Goal: Obtain resource: Obtain resource

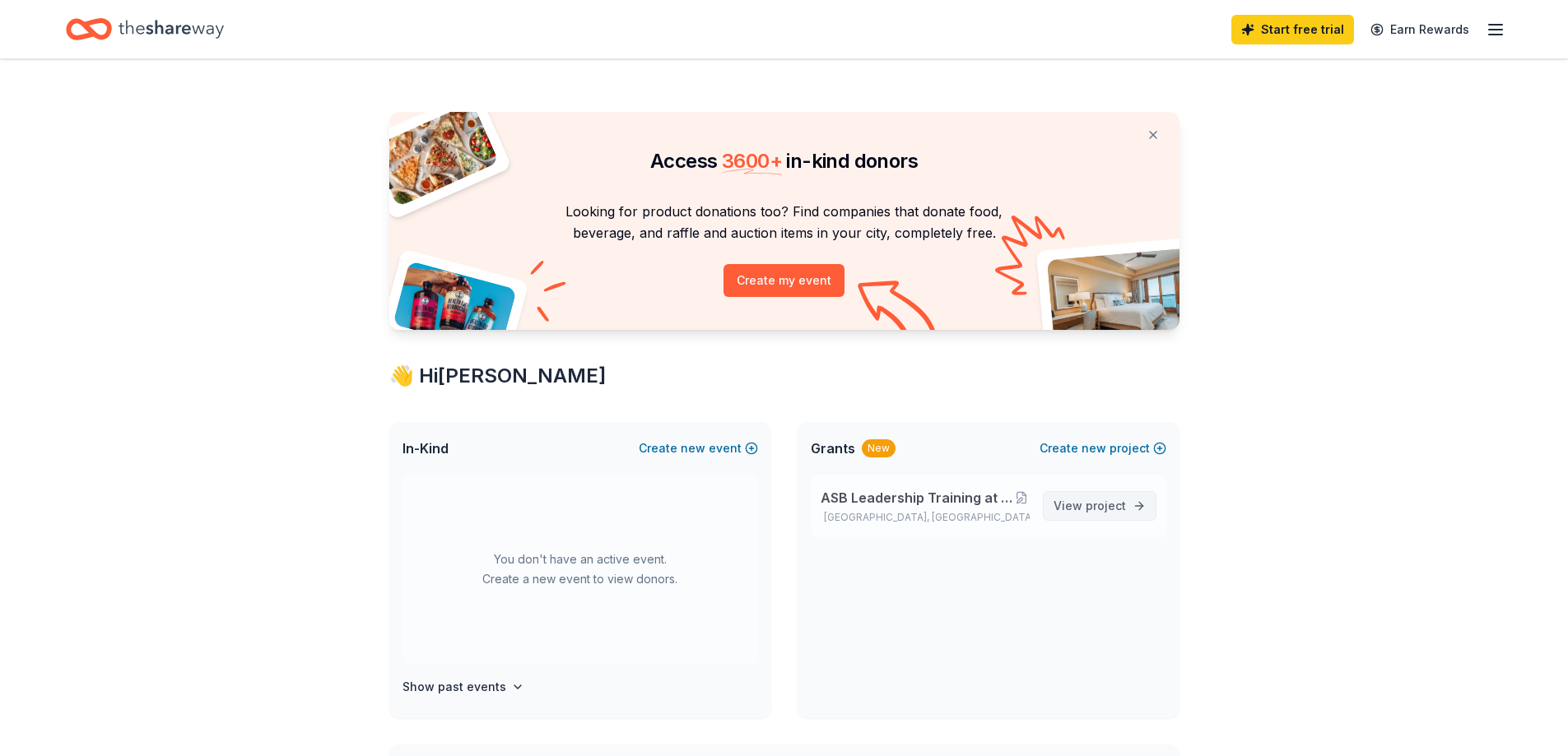
click at [1082, 499] on span "View project" at bounding box center [1090, 506] width 72 height 20
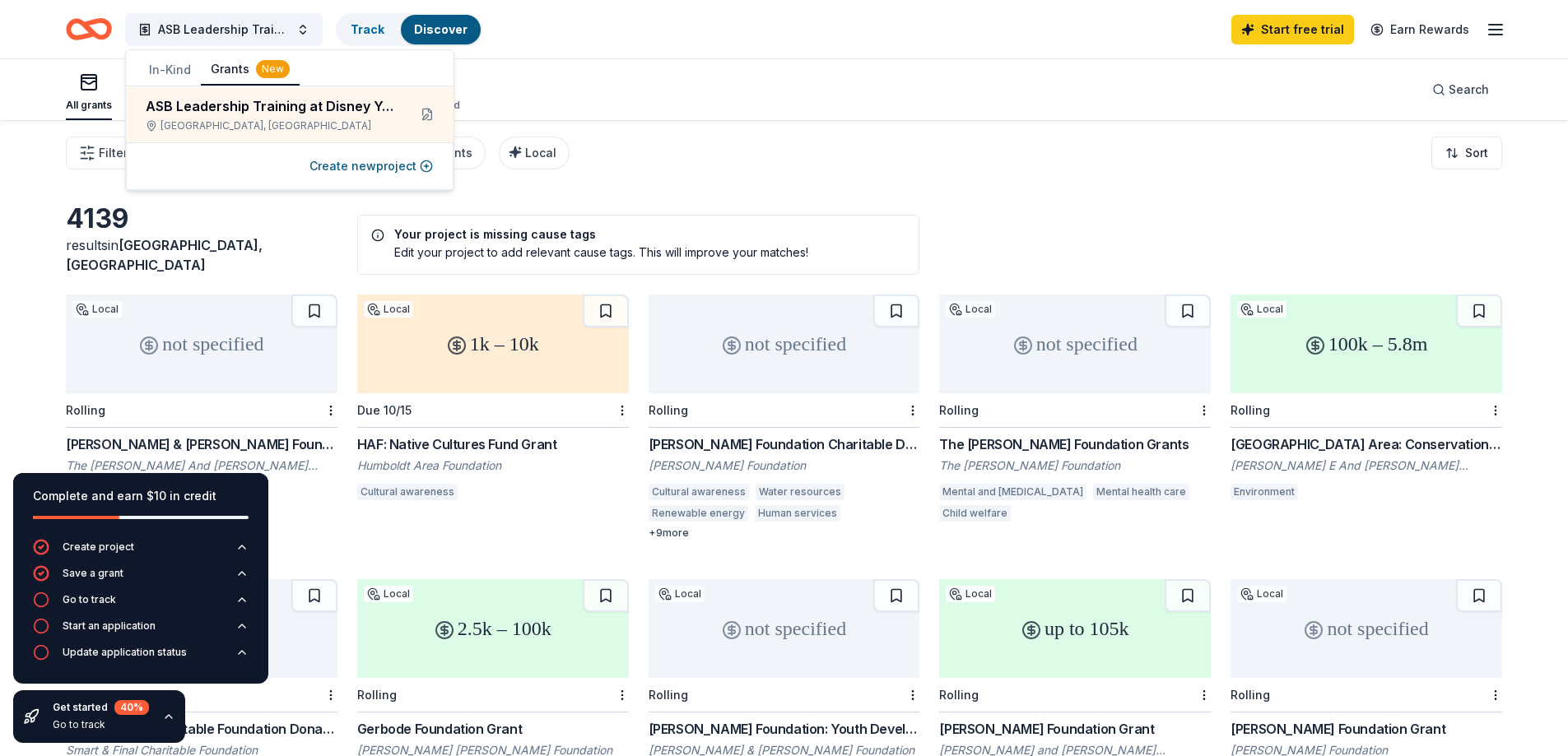
click at [700, 97] on div "All grants ≤ $5k $5k to $20k > $20k Unspecified Search" at bounding box center [784, 89] width 1437 height 61
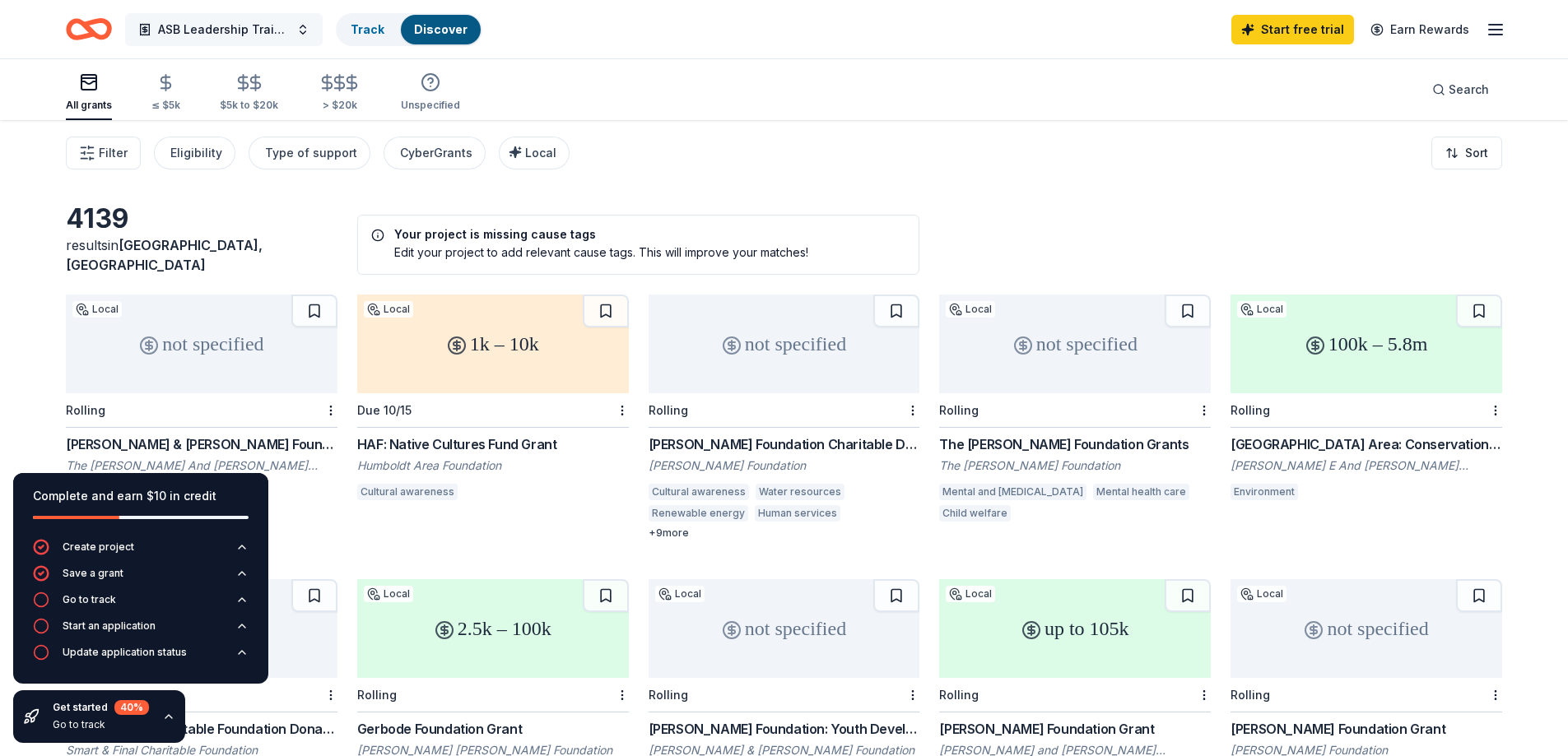
click at [266, 31] on span "ASB Leadership Training at Disney Youth Education Program" at bounding box center [224, 30] width 132 height 20
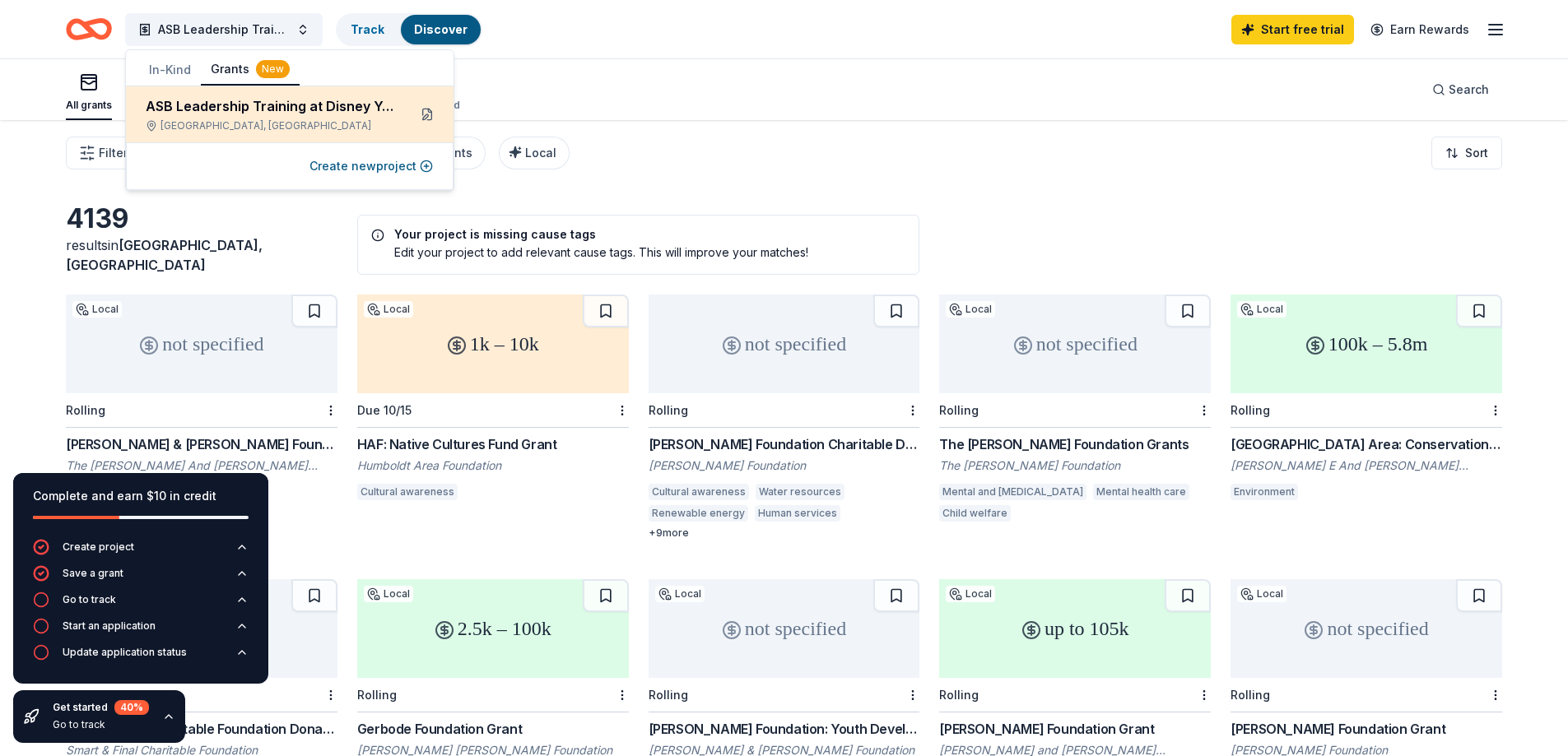
click at [418, 115] on button at bounding box center [427, 114] width 26 height 26
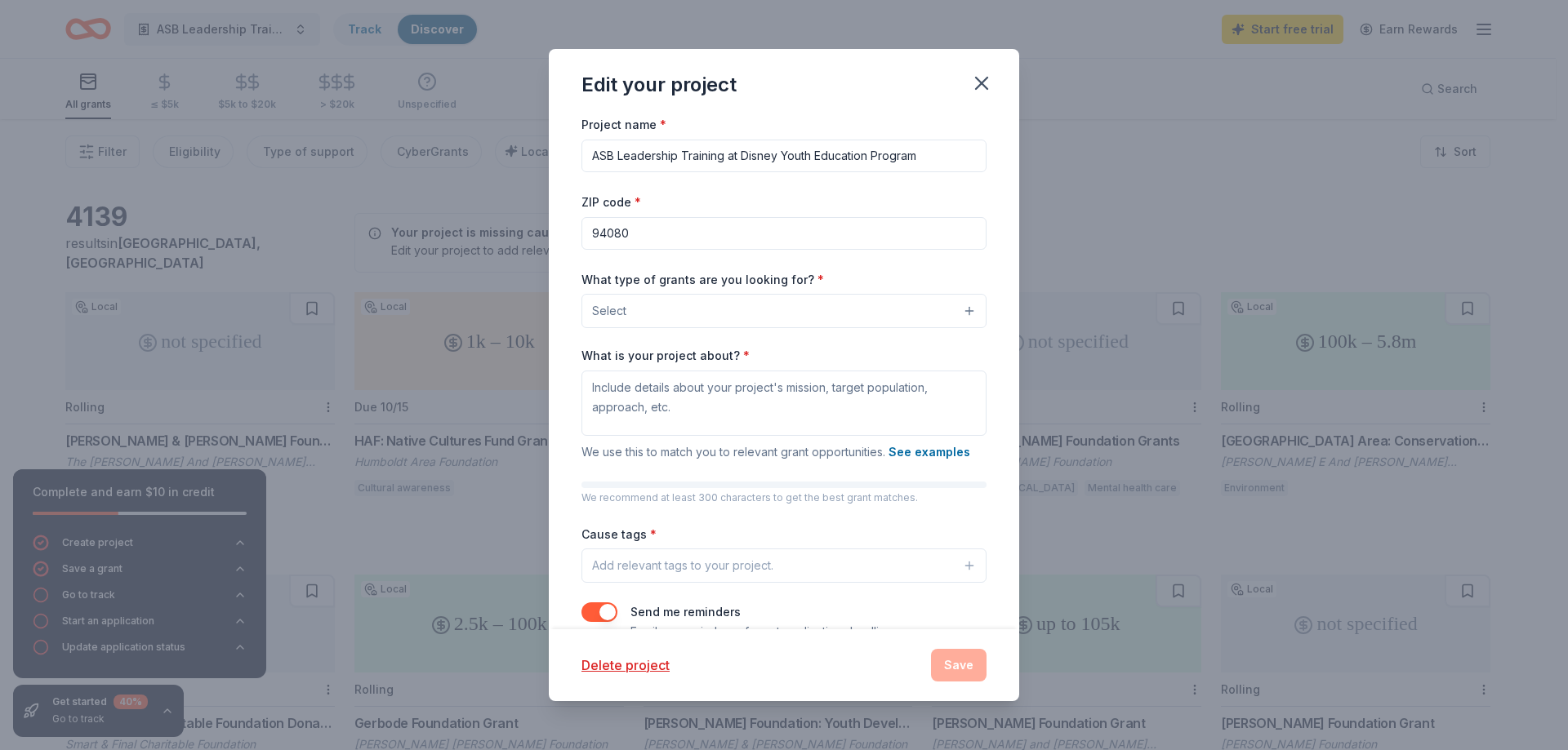
click at [739, 316] on button "Select" at bounding box center [784, 311] width 405 height 34
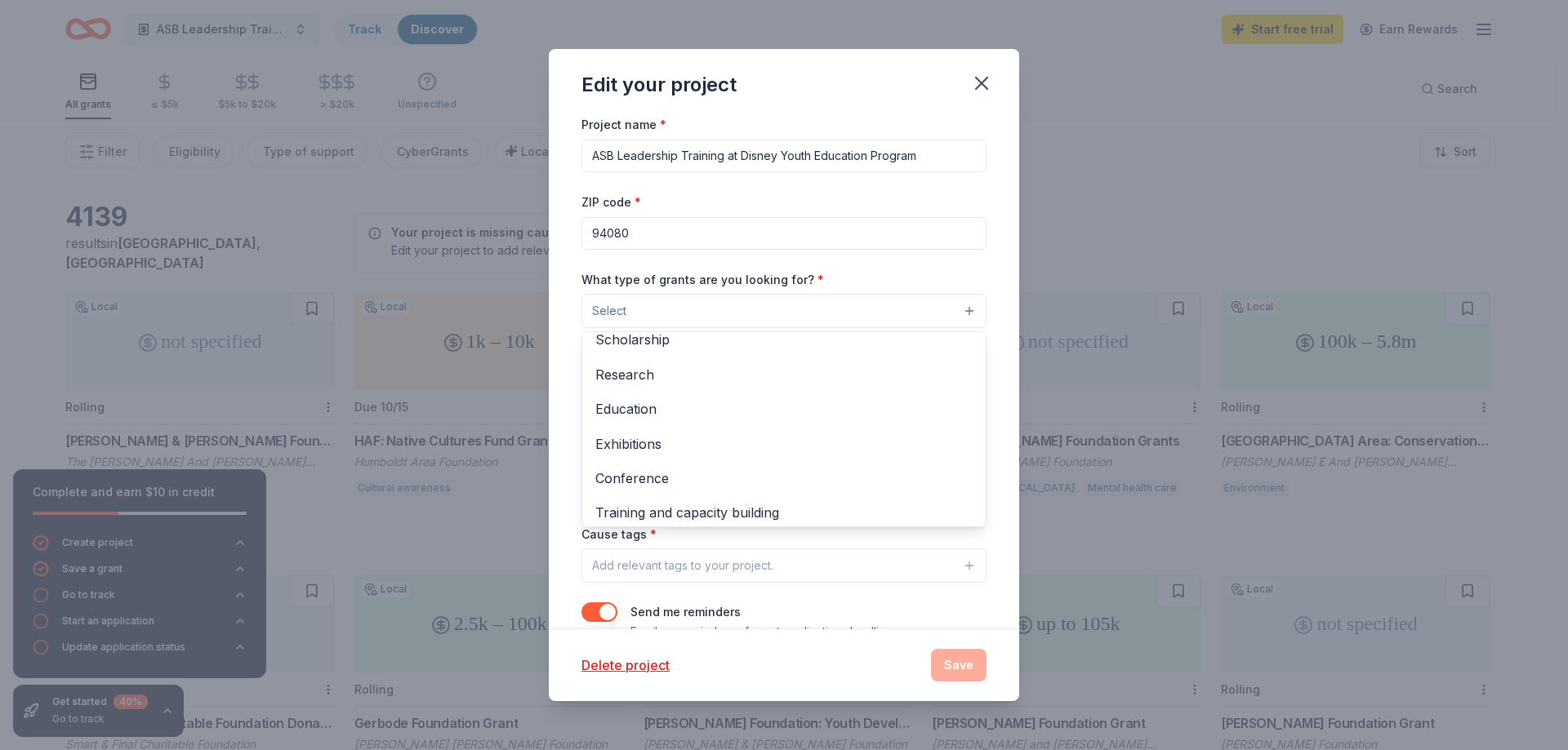
scroll to position [142, 0]
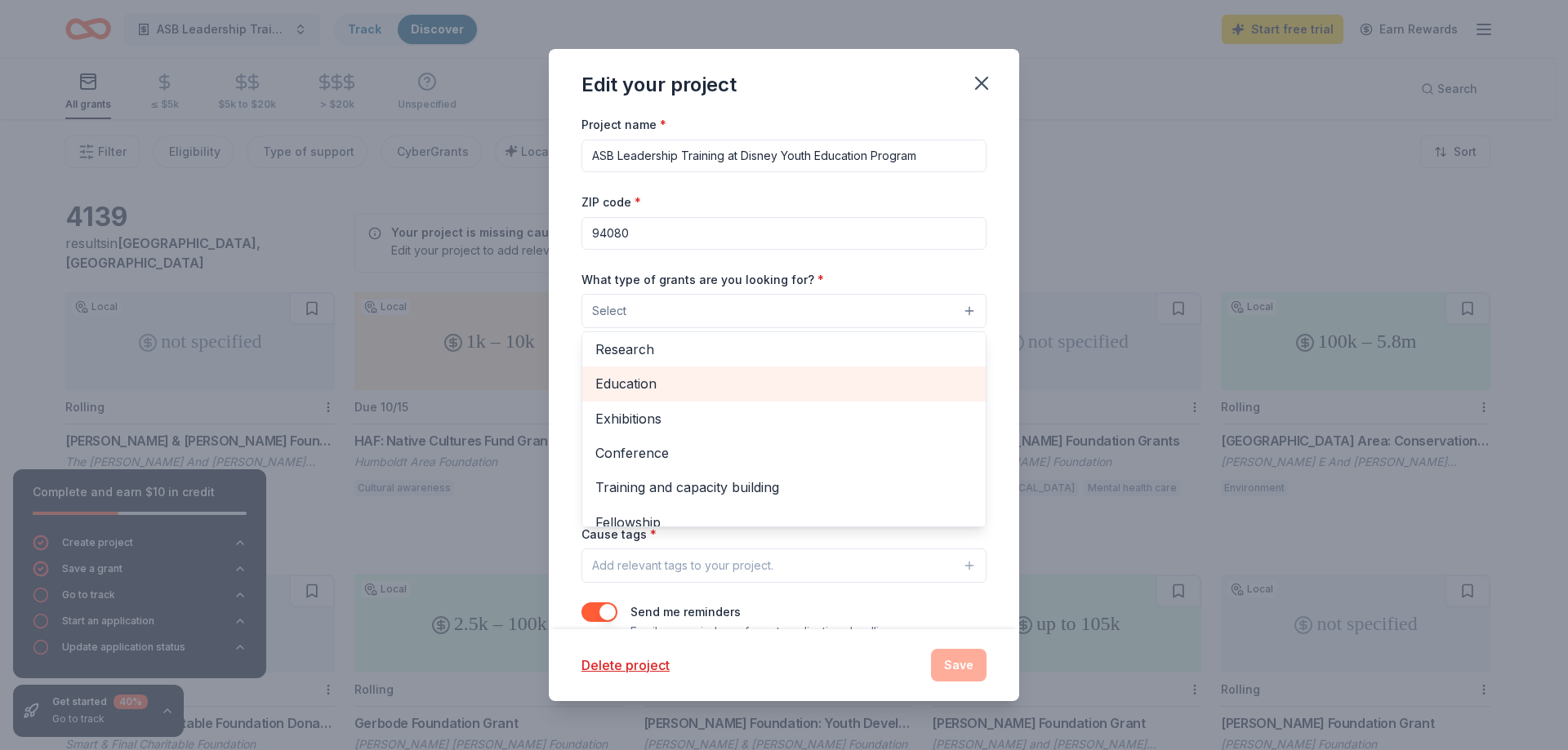
click at [641, 387] on span "Education" at bounding box center [784, 384] width 377 height 22
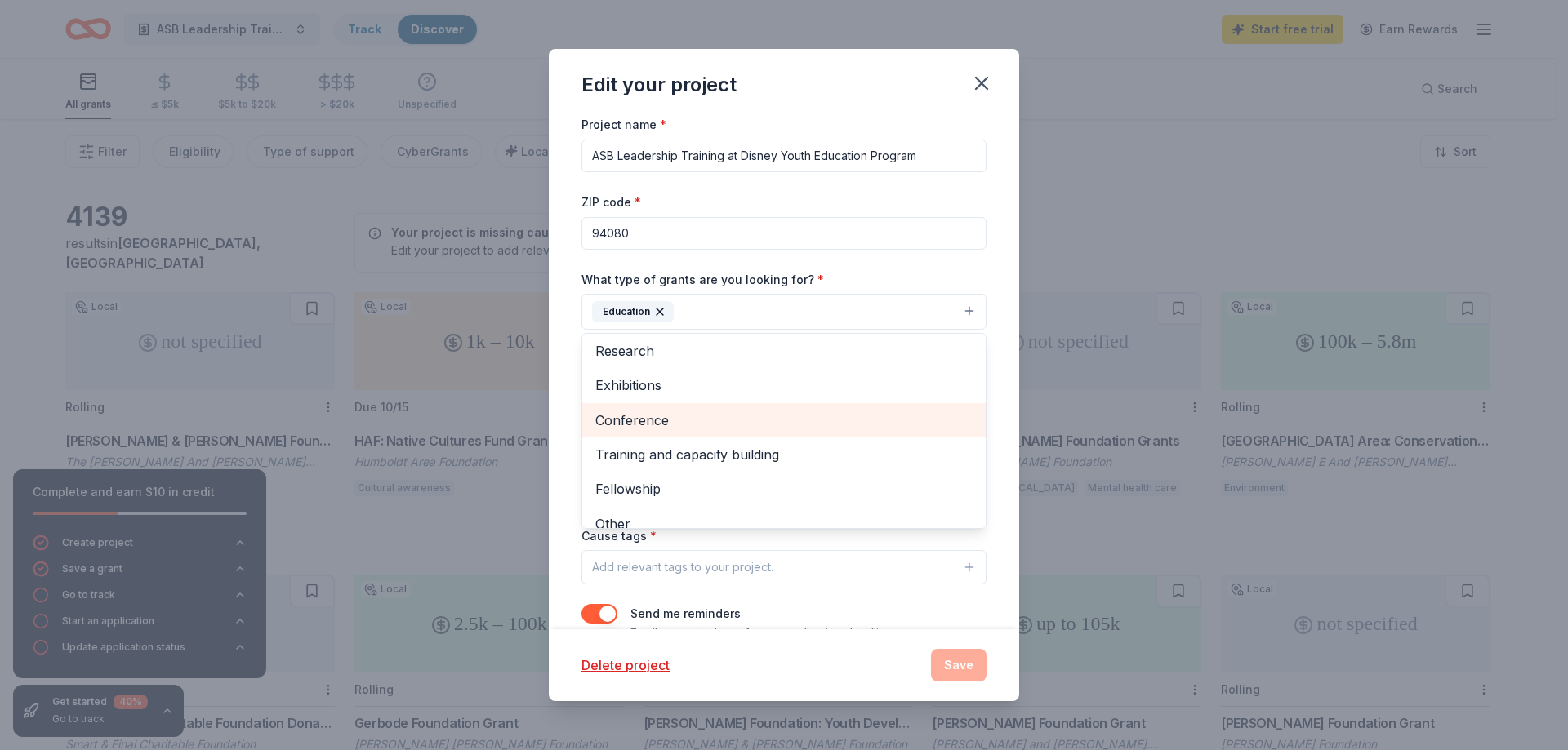
click at [706, 422] on span "Conference" at bounding box center [784, 420] width 377 height 22
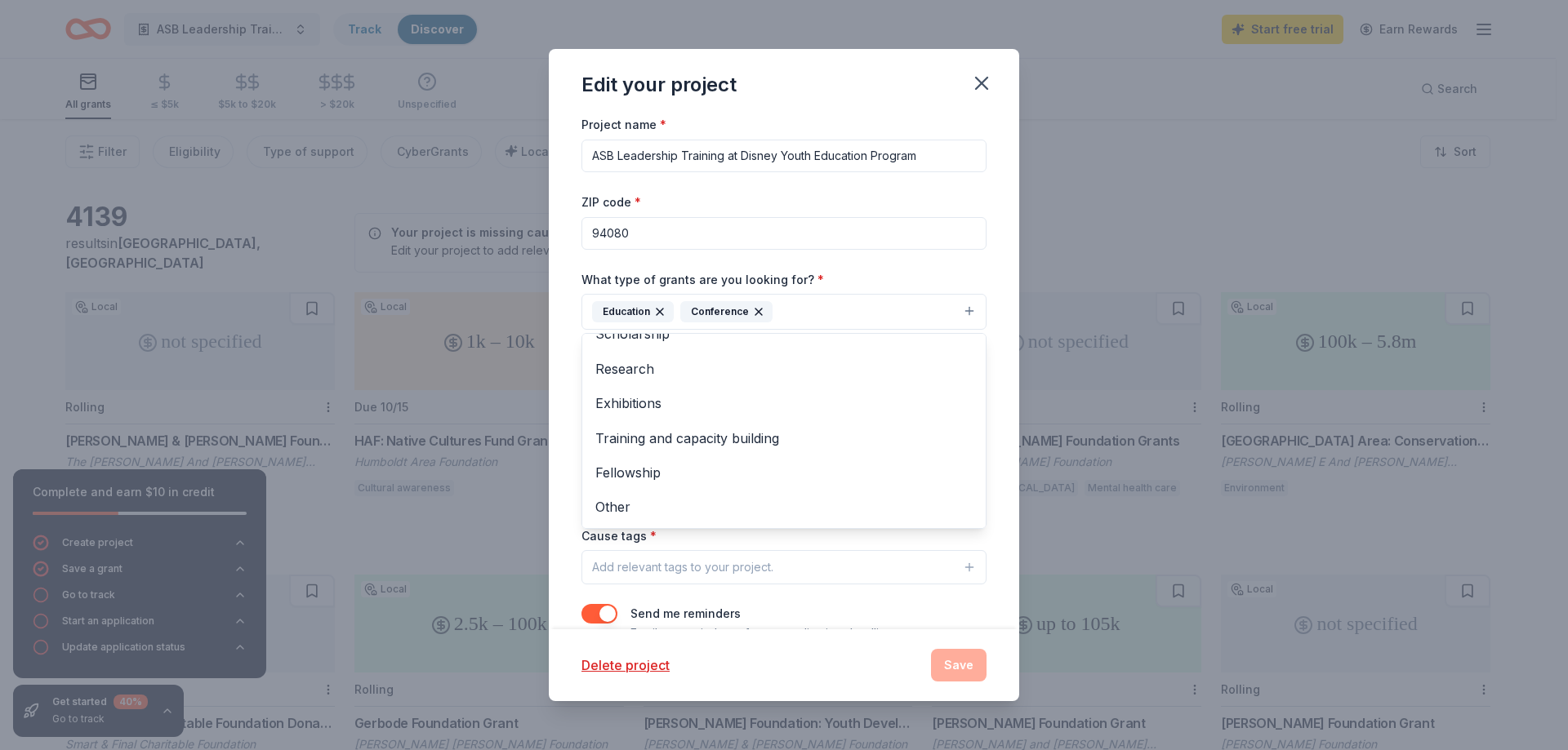
click at [987, 437] on div "Project name * ASB Leadership Training at Disney Youth Education Program ZIP co…" at bounding box center [784, 372] width 471 height 514
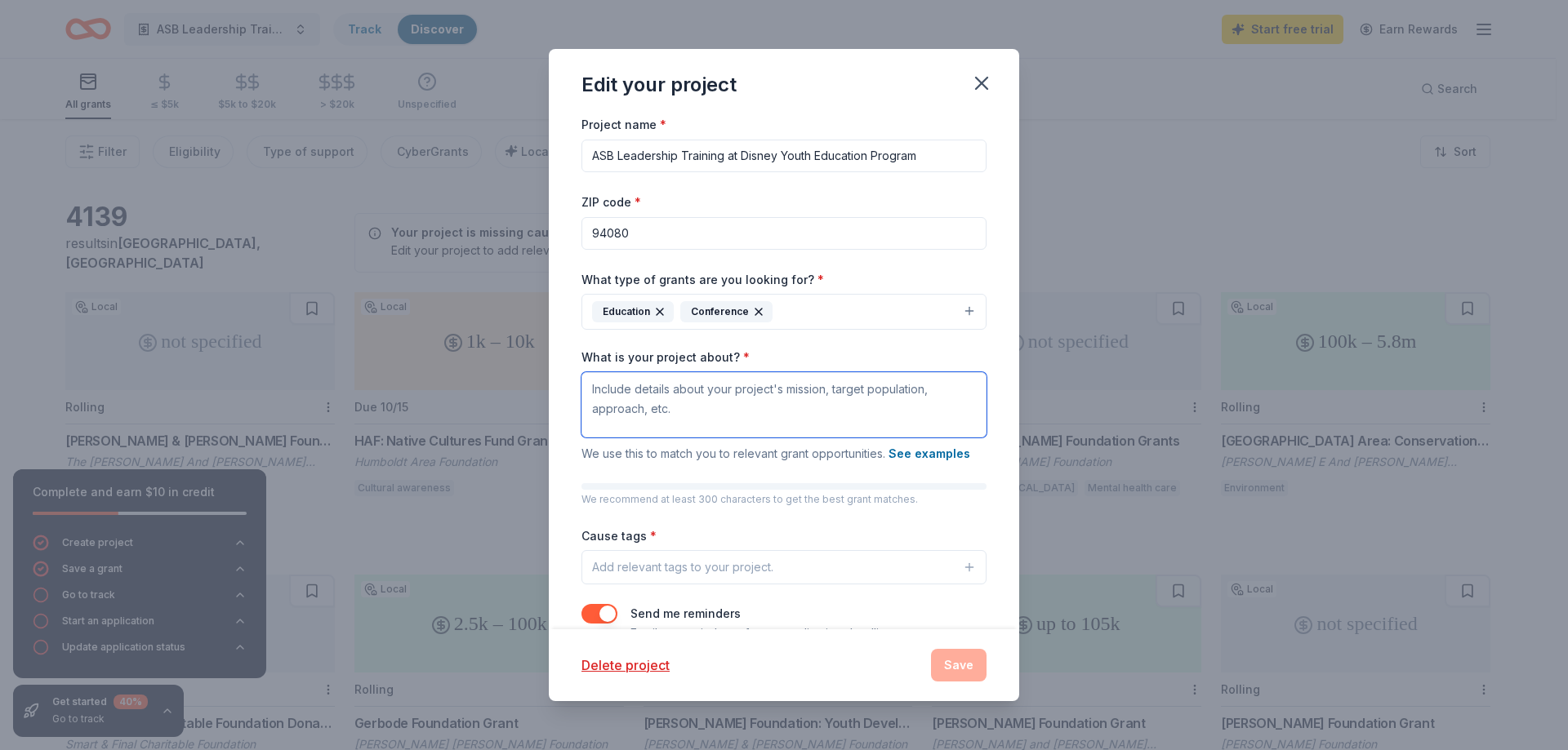
click at [665, 390] on textarea "What is your project about? *" at bounding box center [784, 404] width 405 height 65
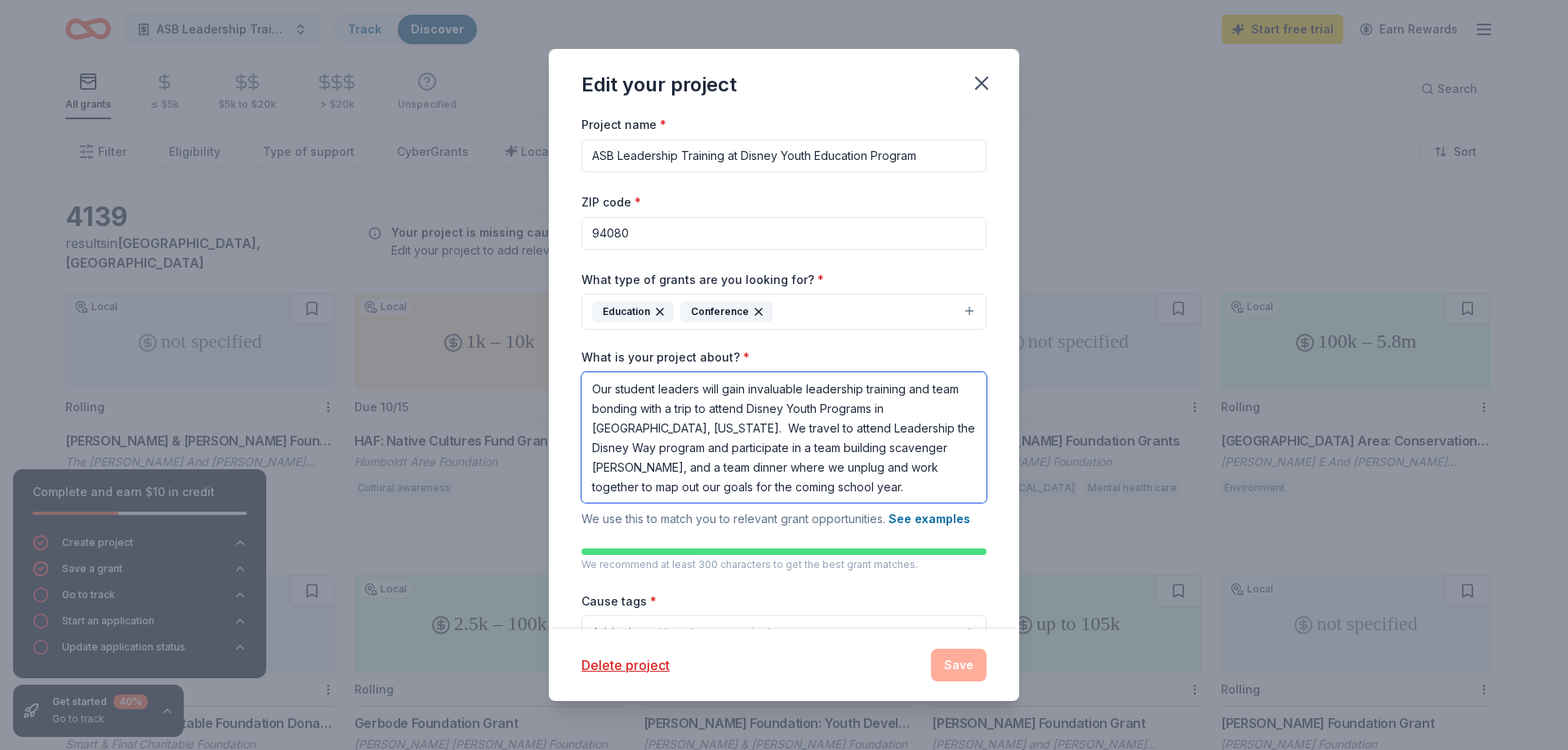
type textarea "Our student leaders will gain invaluable leadership training and team bonding w…"
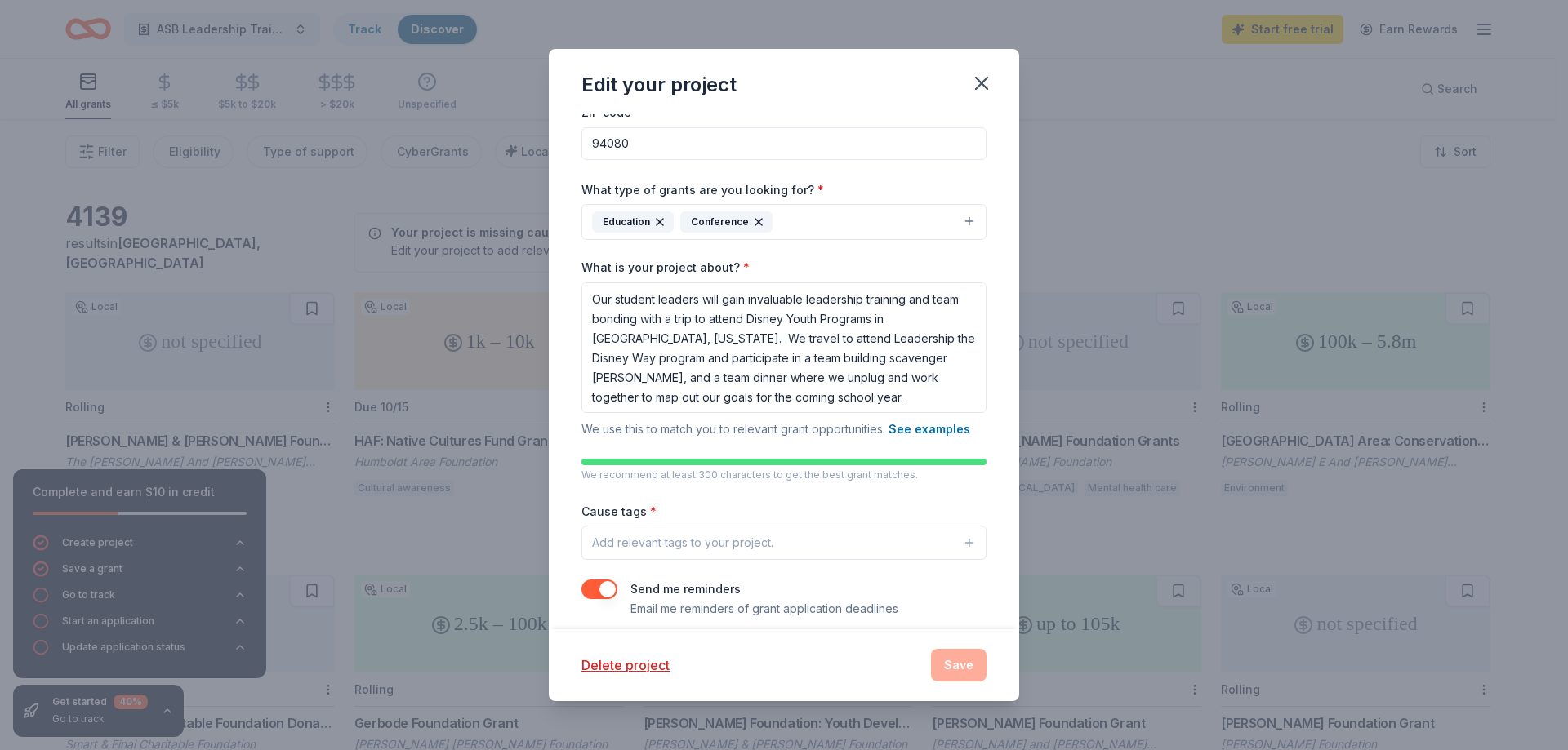
scroll to position [91, 0]
click at [697, 545] on div "Add relevant tags to your project." at bounding box center [682, 542] width 181 height 20
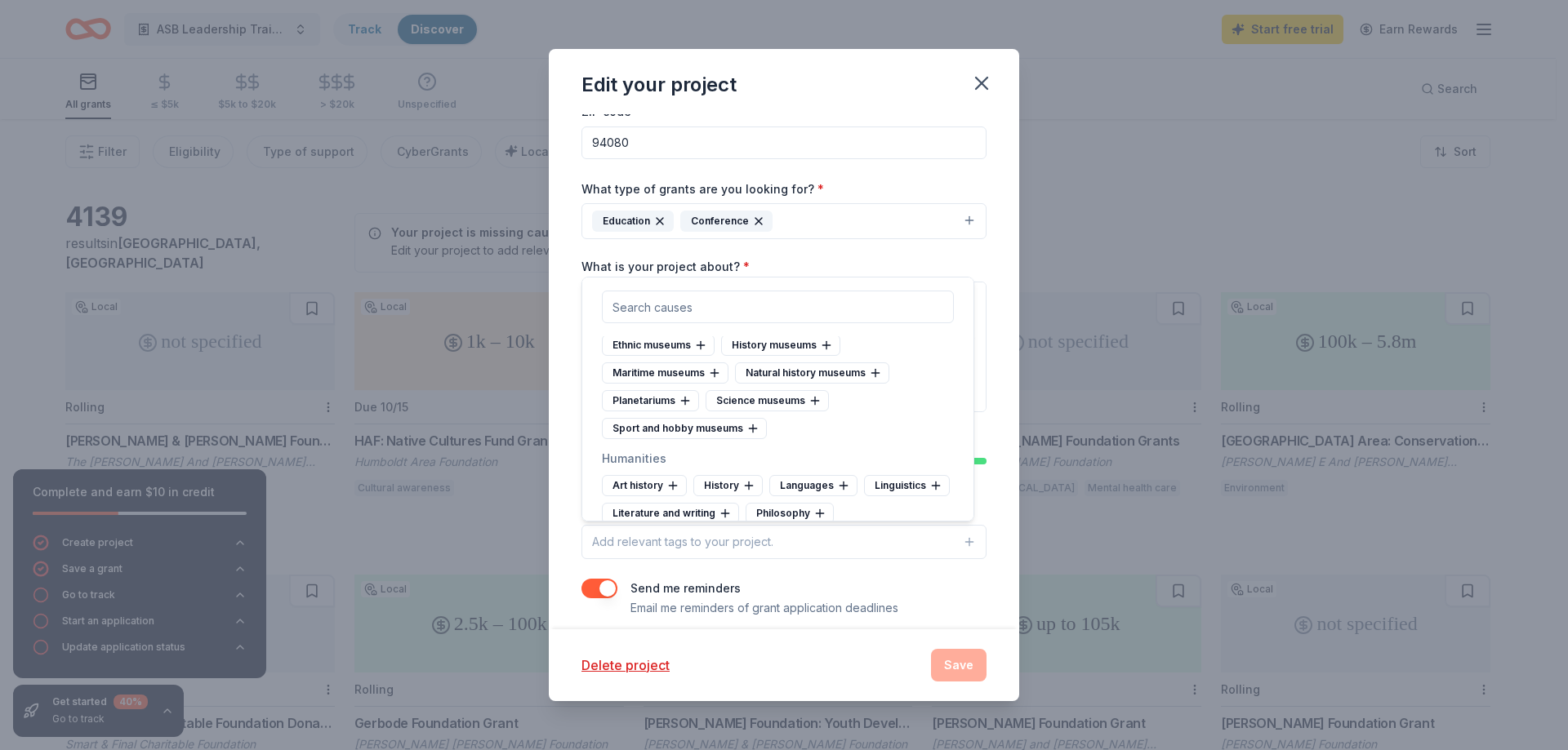
scroll to position [676, 0]
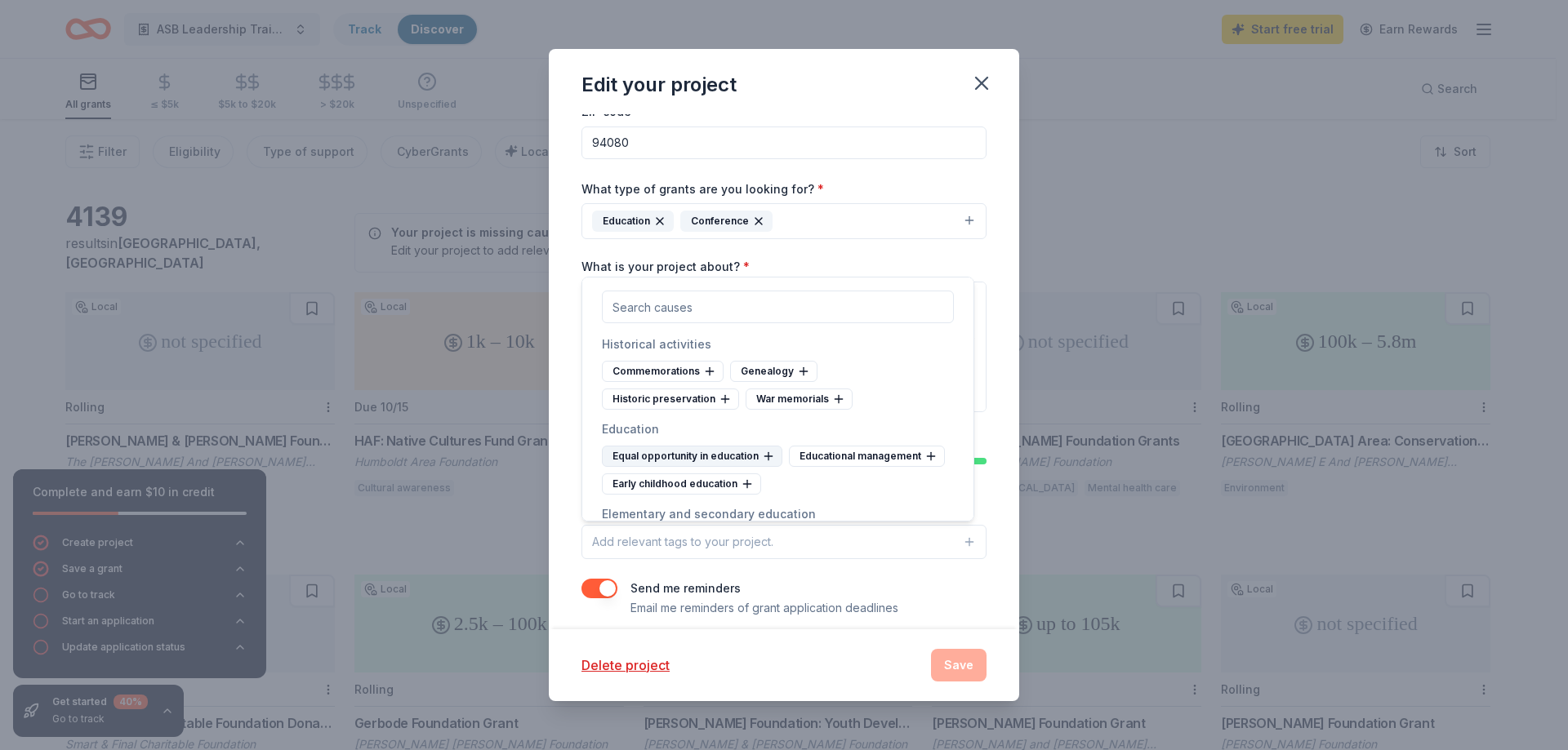
click at [739, 467] on div "Equal opportunity in education" at bounding box center [691, 456] width 180 height 22
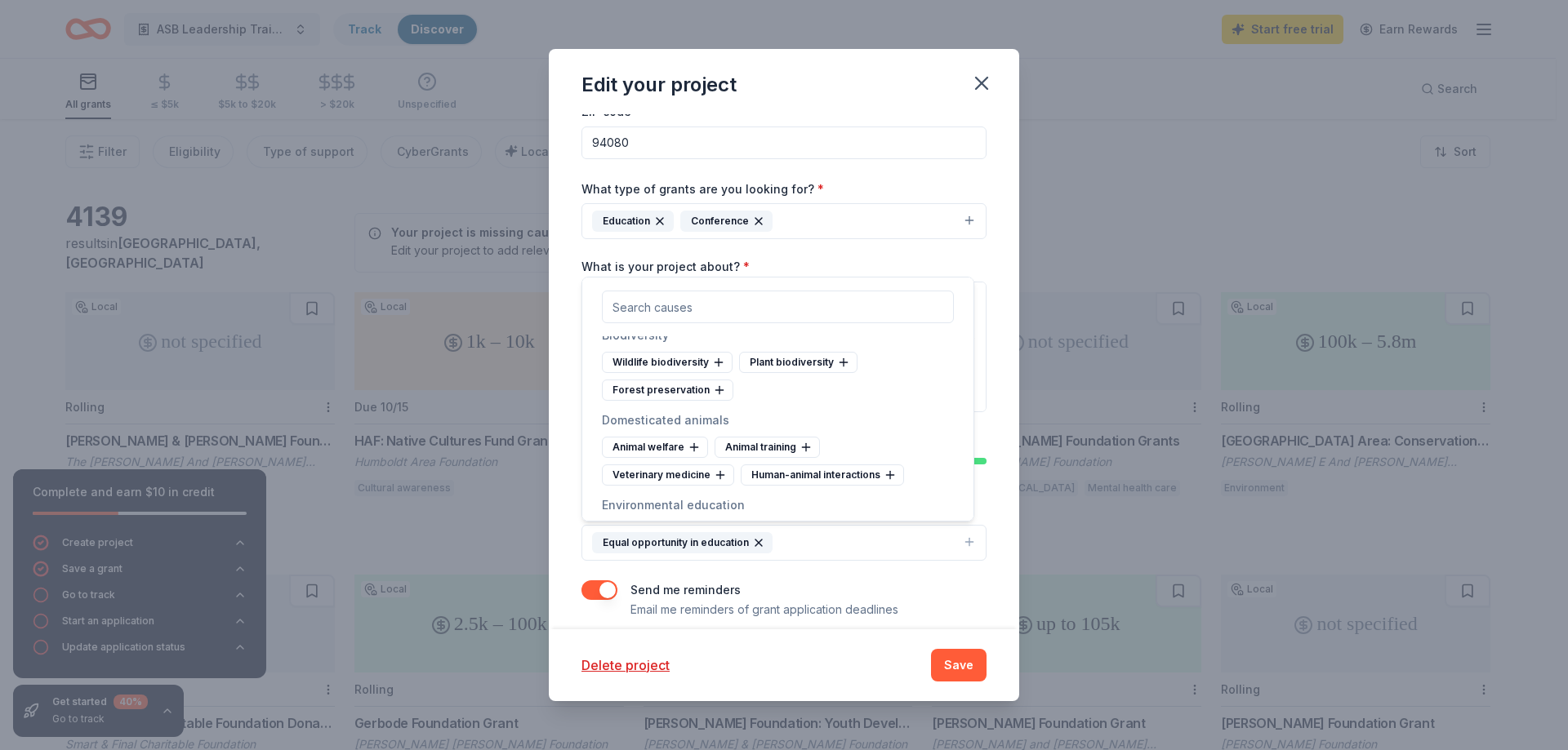
scroll to position [1547, 0]
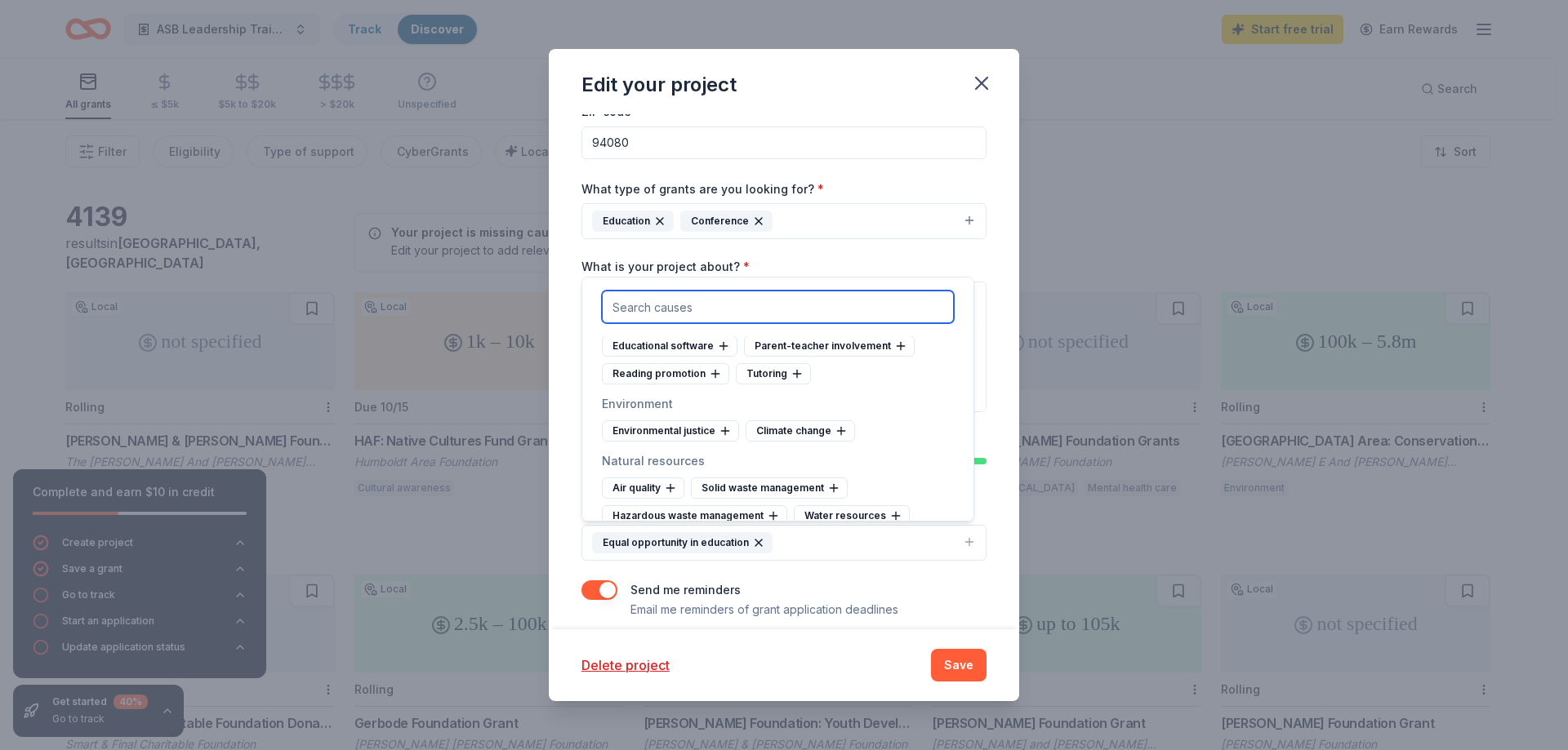
click at [628, 308] on input "text" at bounding box center [777, 306] width 352 height 32
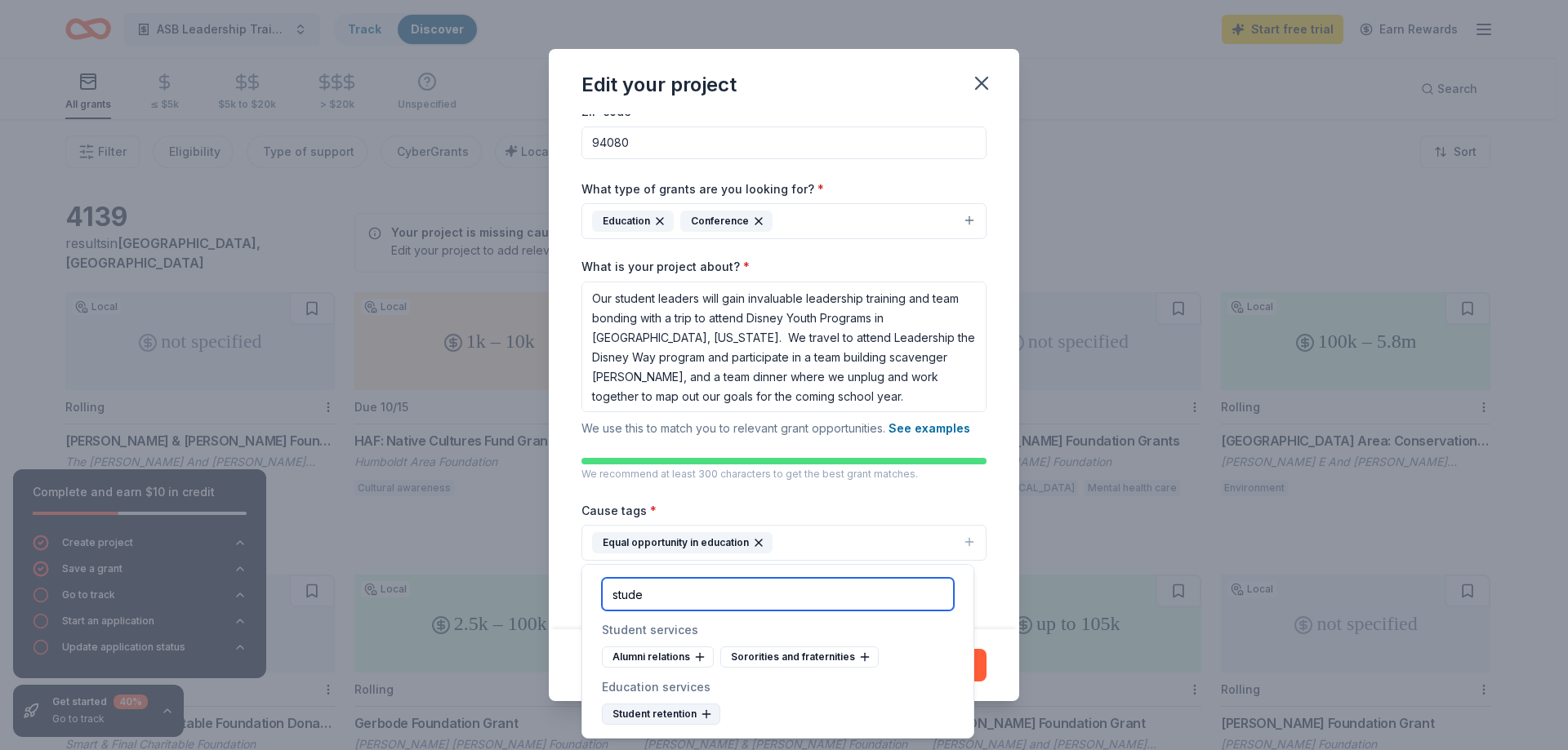
type input "stude"
click at [679, 714] on div "Student retention" at bounding box center [661, 714] width 118 height 22
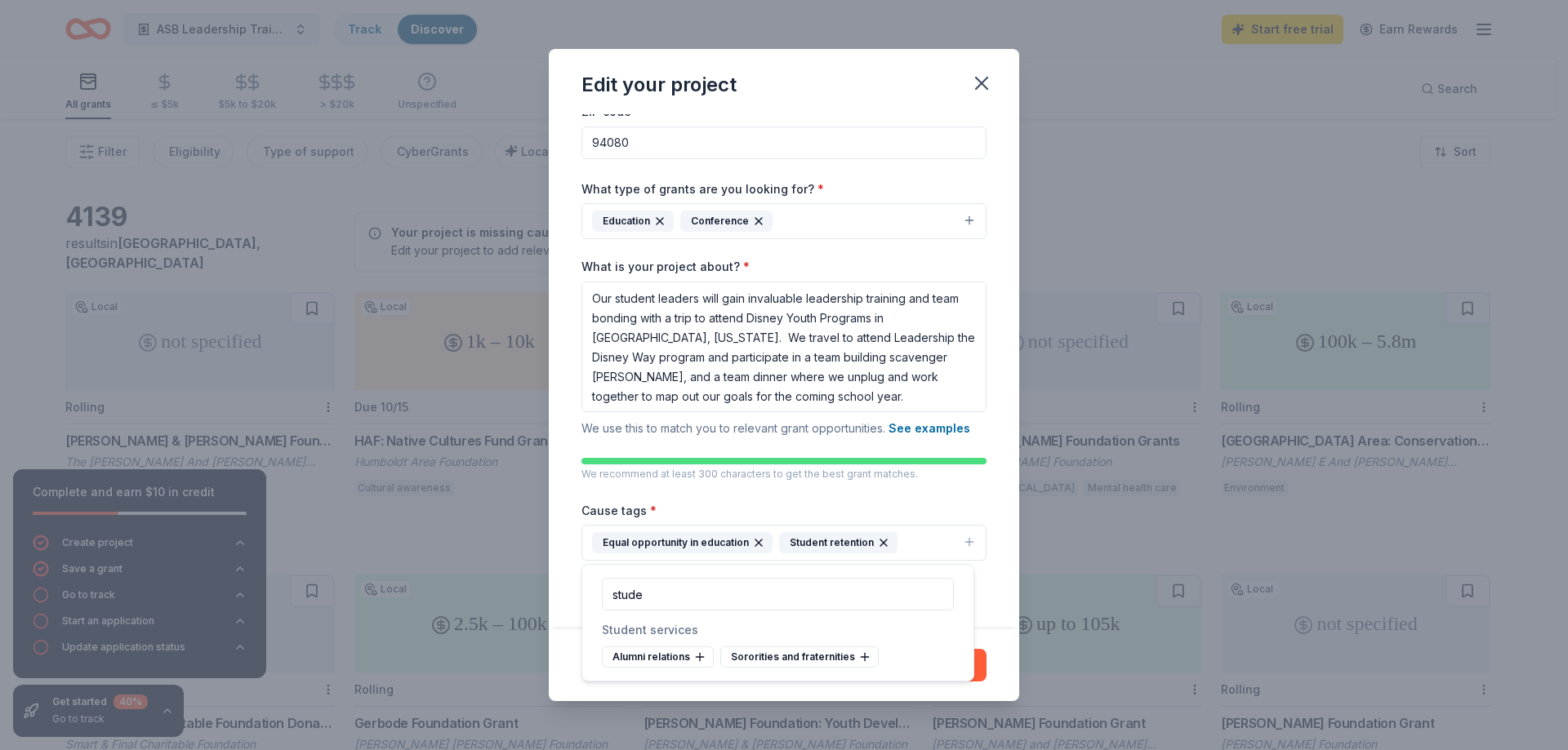
click at [918, 539] on button "Equal opportunity in education Student retention" at bounding box center [784, 543] width 405 height 36
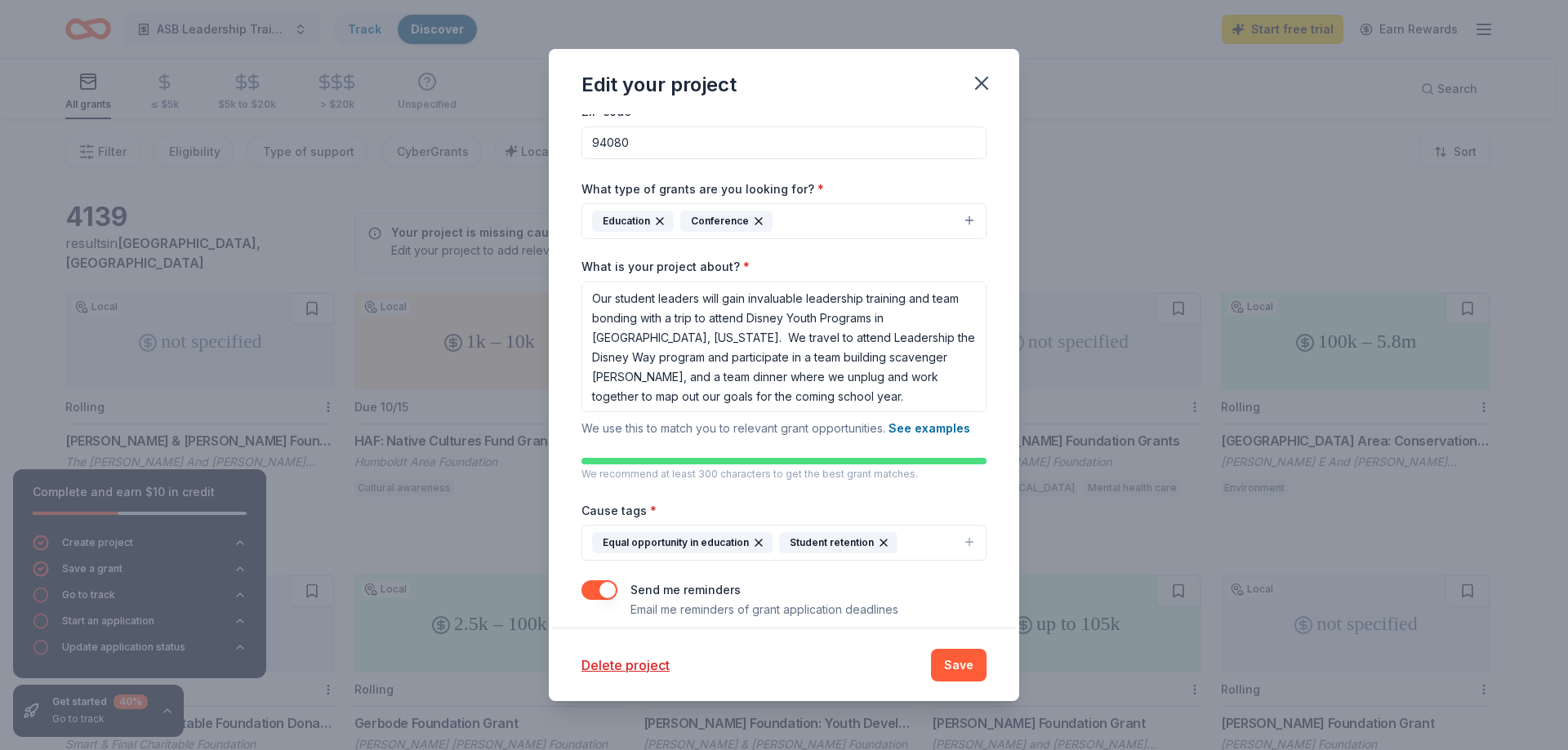
click at [918, 539] on button "Equal opportunity in education Student retention" at bounding box center [784, 543] width 405 height 36
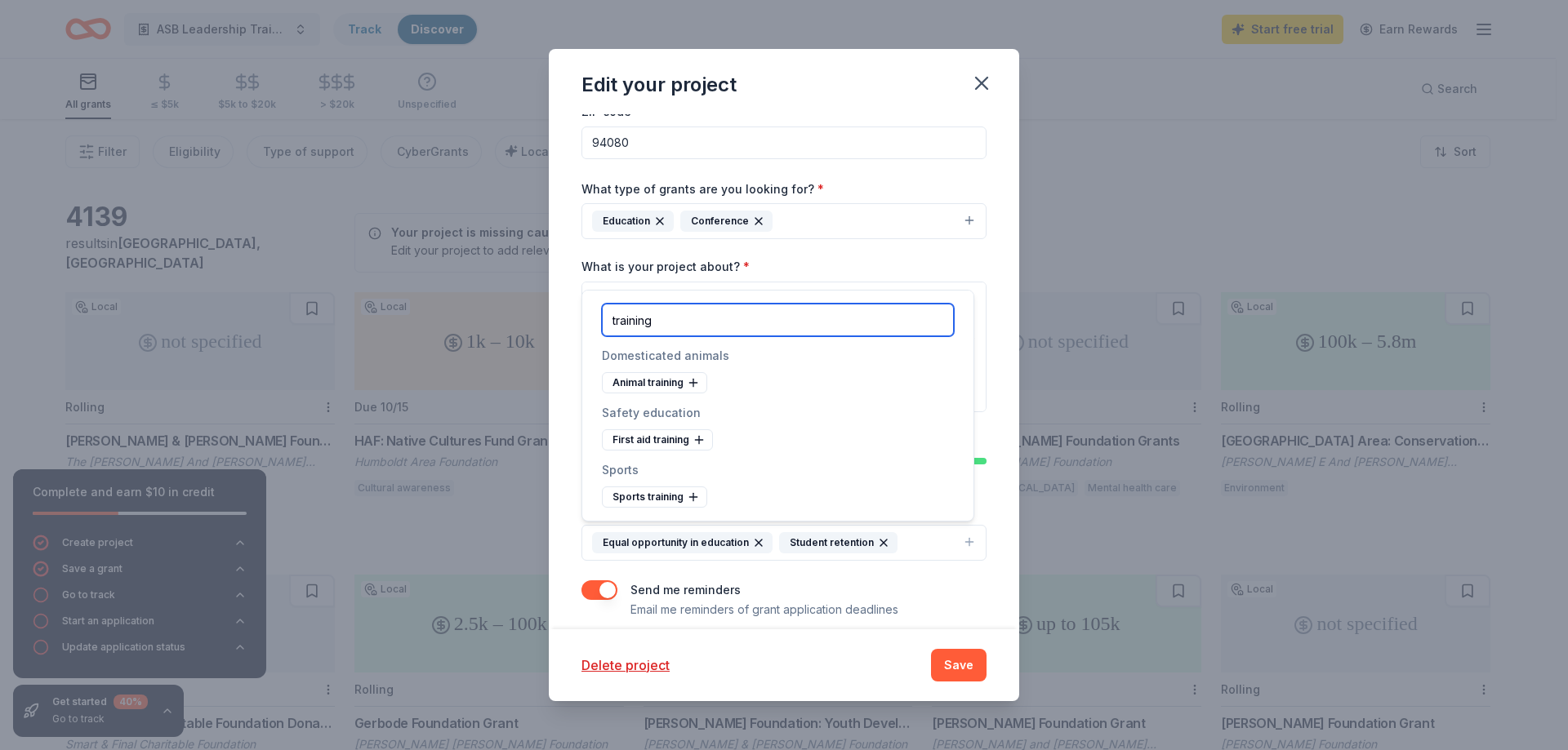
drag, startPoint x: 687, startPoint y: 318, endPoint x: 579, endPoint y: 338, distance: 109.8
click at [579, 338] on body "ASB Leadership Training at Disney Youth Education Program Track Discover Start …" at bounding box center [777, 375] width 1555 height 750
type input "t"
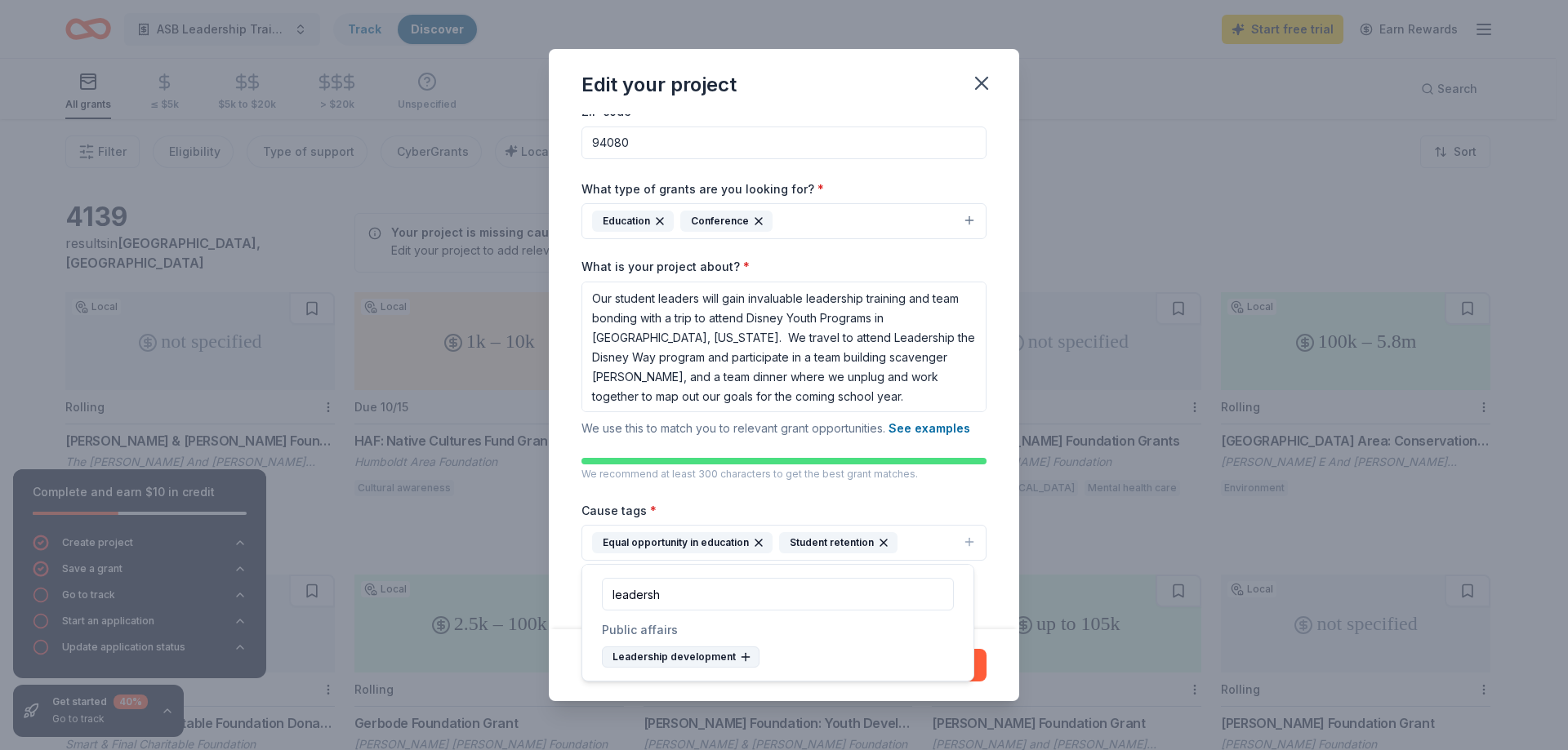
click at [731, 656] on div "Leadership development" at bounding box center [680, 658] width 158 height 22
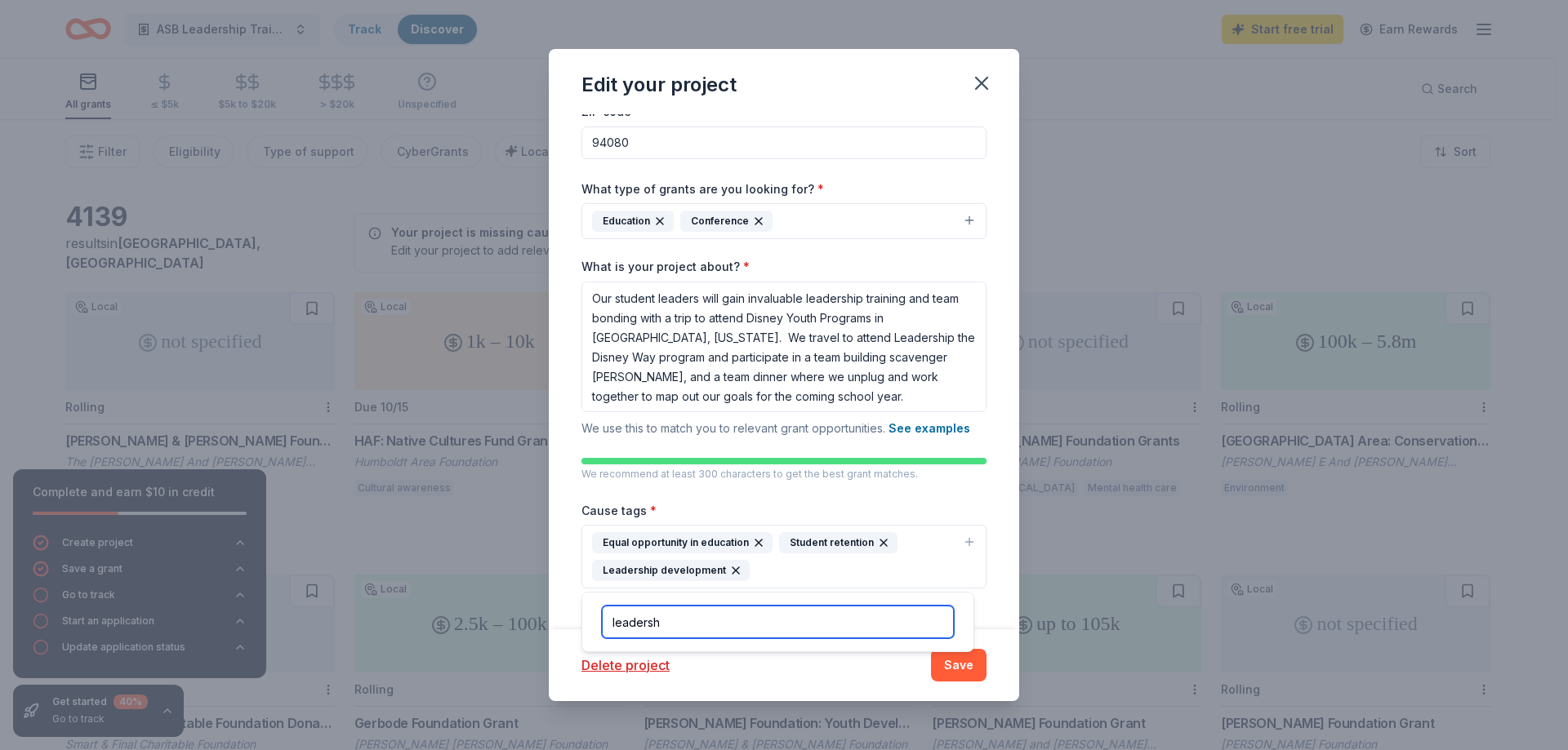
drag, startPoint x: 667, startPoint y: 623, endPoint x: 603, endPoint y: 619, distance: 64.1
click at [603, 619] on input "leadersh" at bounding box center [777, 622] width 352 height 32
type input "team"
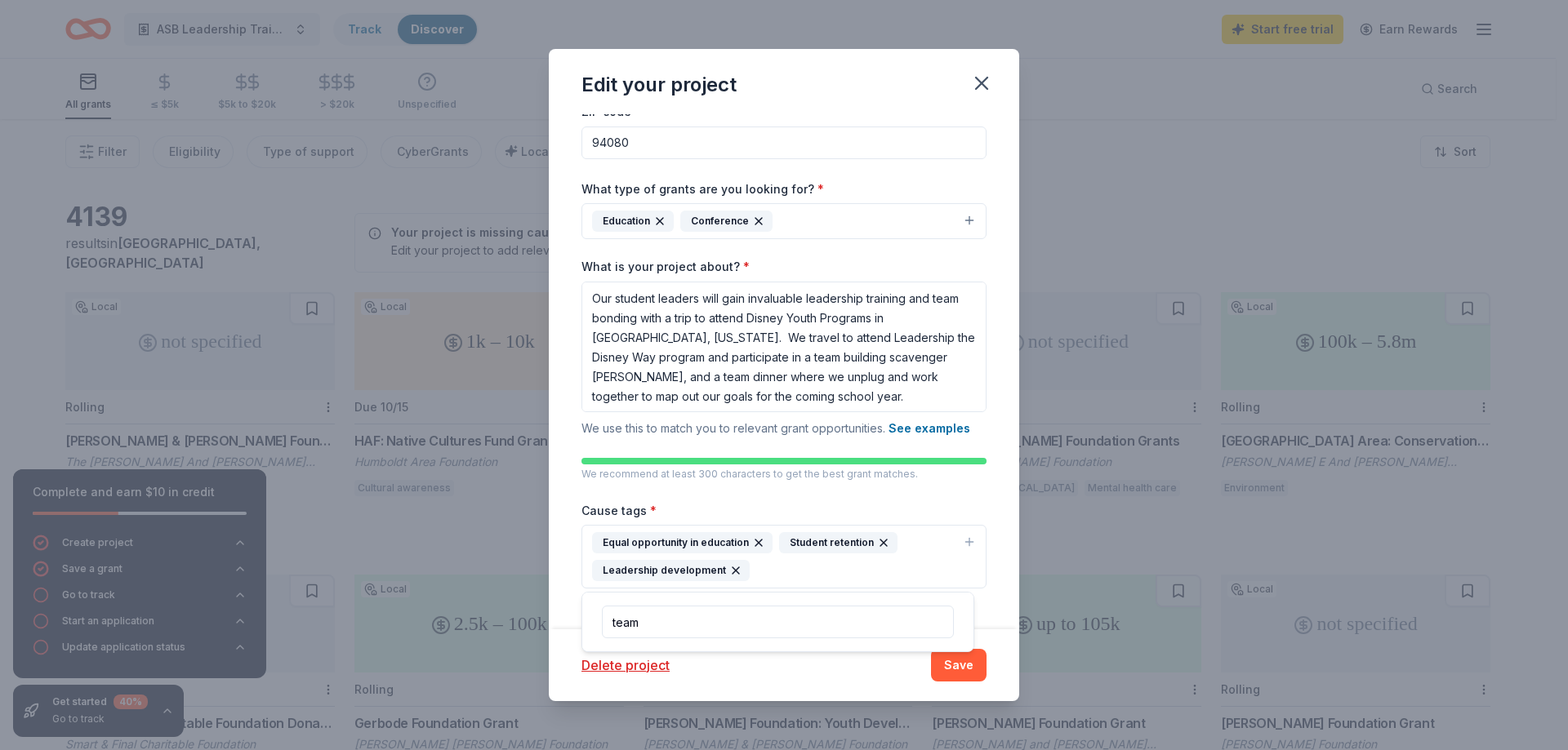
scroll to position [134, 0]
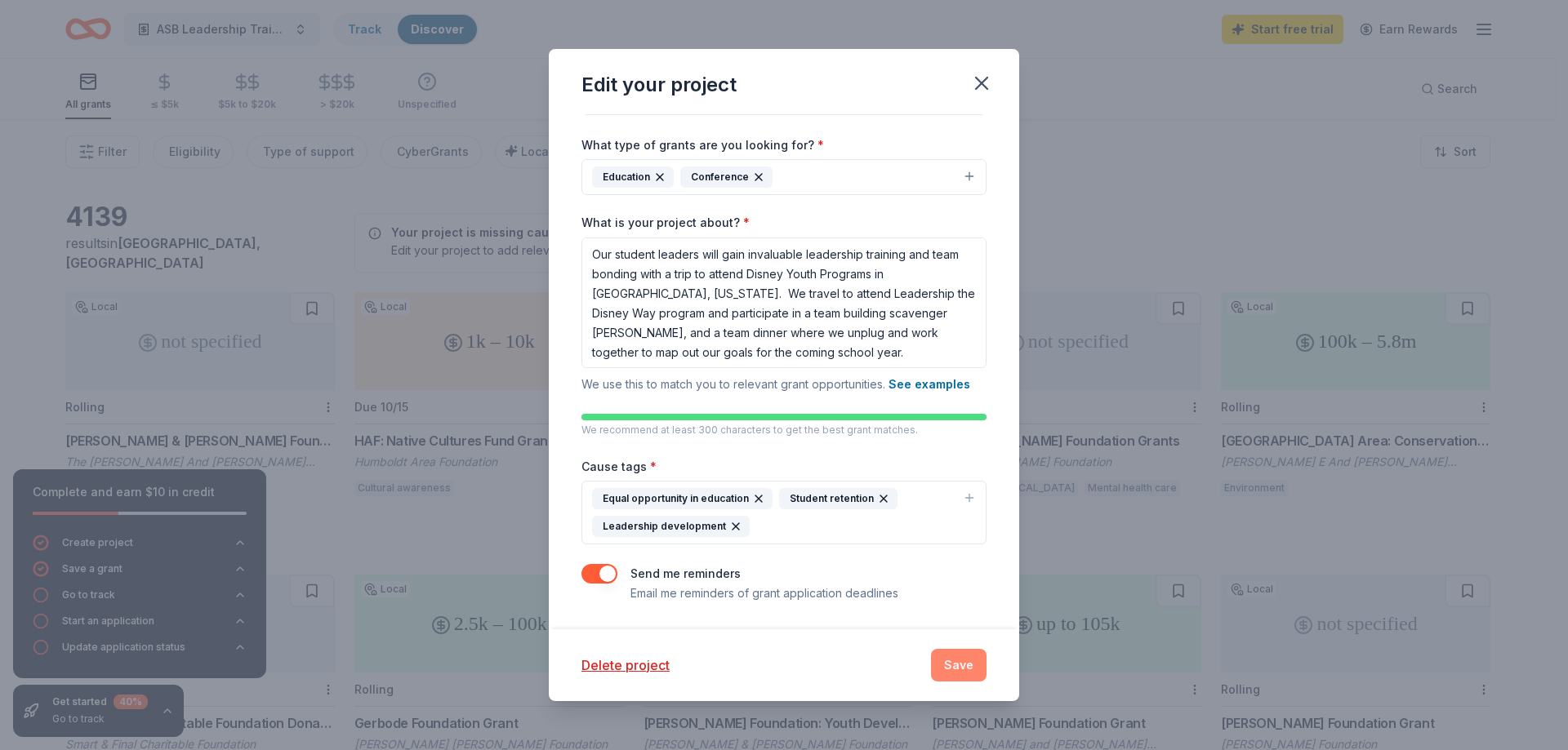
click at [949, 668] on button "Save" at bounding box center [959, 665] width 56 height 32
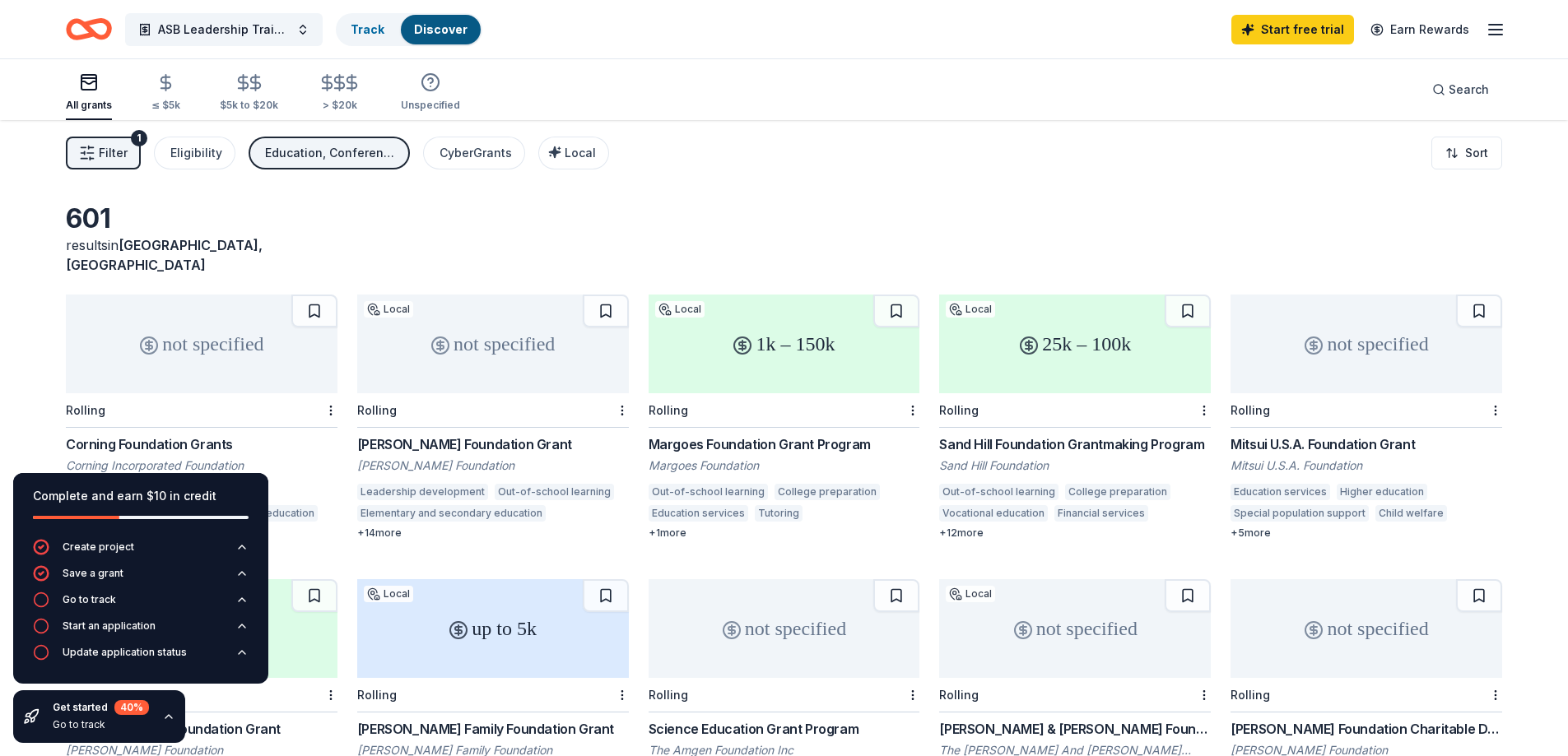
click at [800, 434] on div "Margoes Foundation Grant Program" at bounding box center [784, 444] width 272 height 20
click at [1291, 26] on link "Start free trial" at bounding box center [1293, 29] width 123 height 30
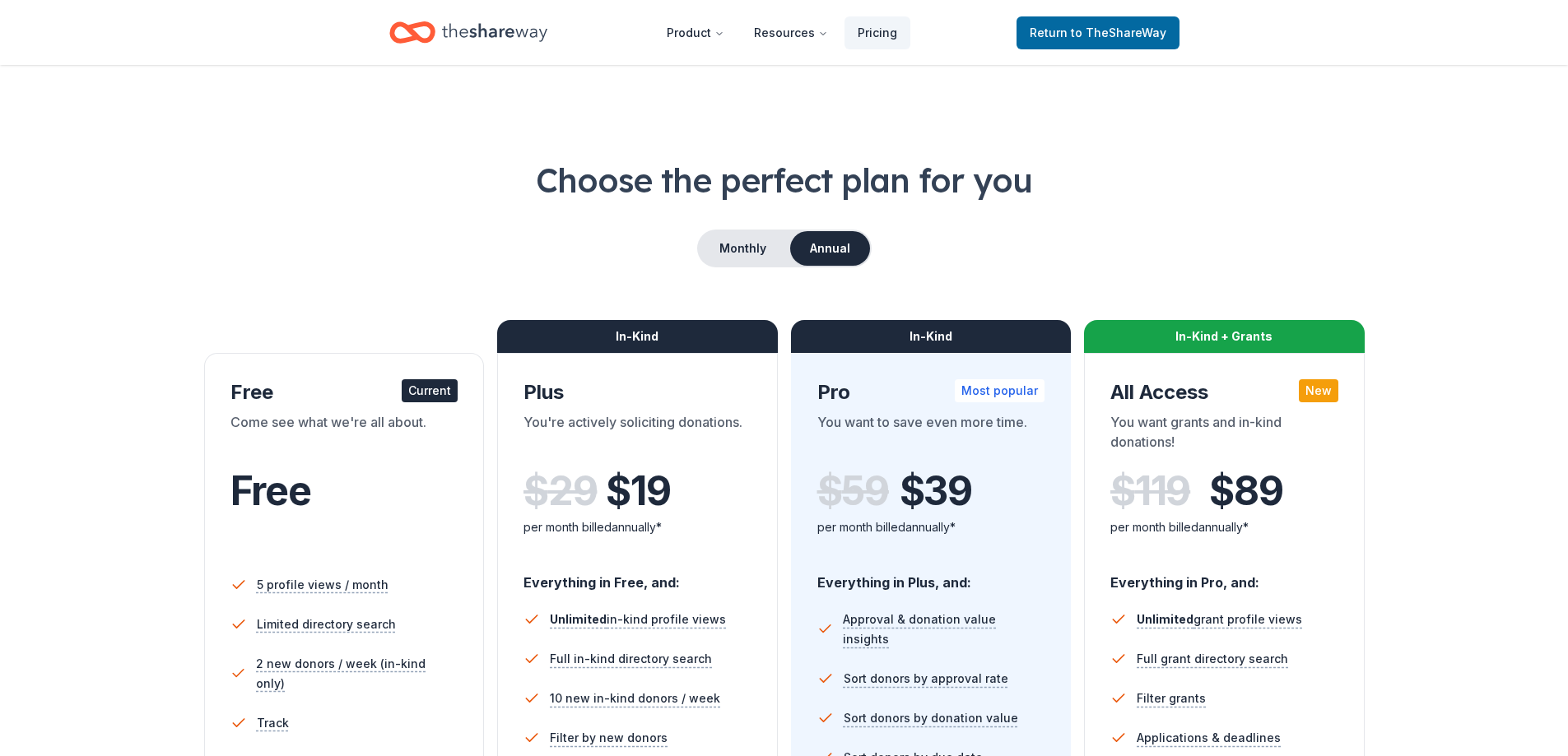
click at [423, 391] on div "Current" at bounding box center [430, 391] width 56 height 23
click at [1084, 35] on span "to TheShareWay" at bounding box center [1119, 32] width 96 height 14
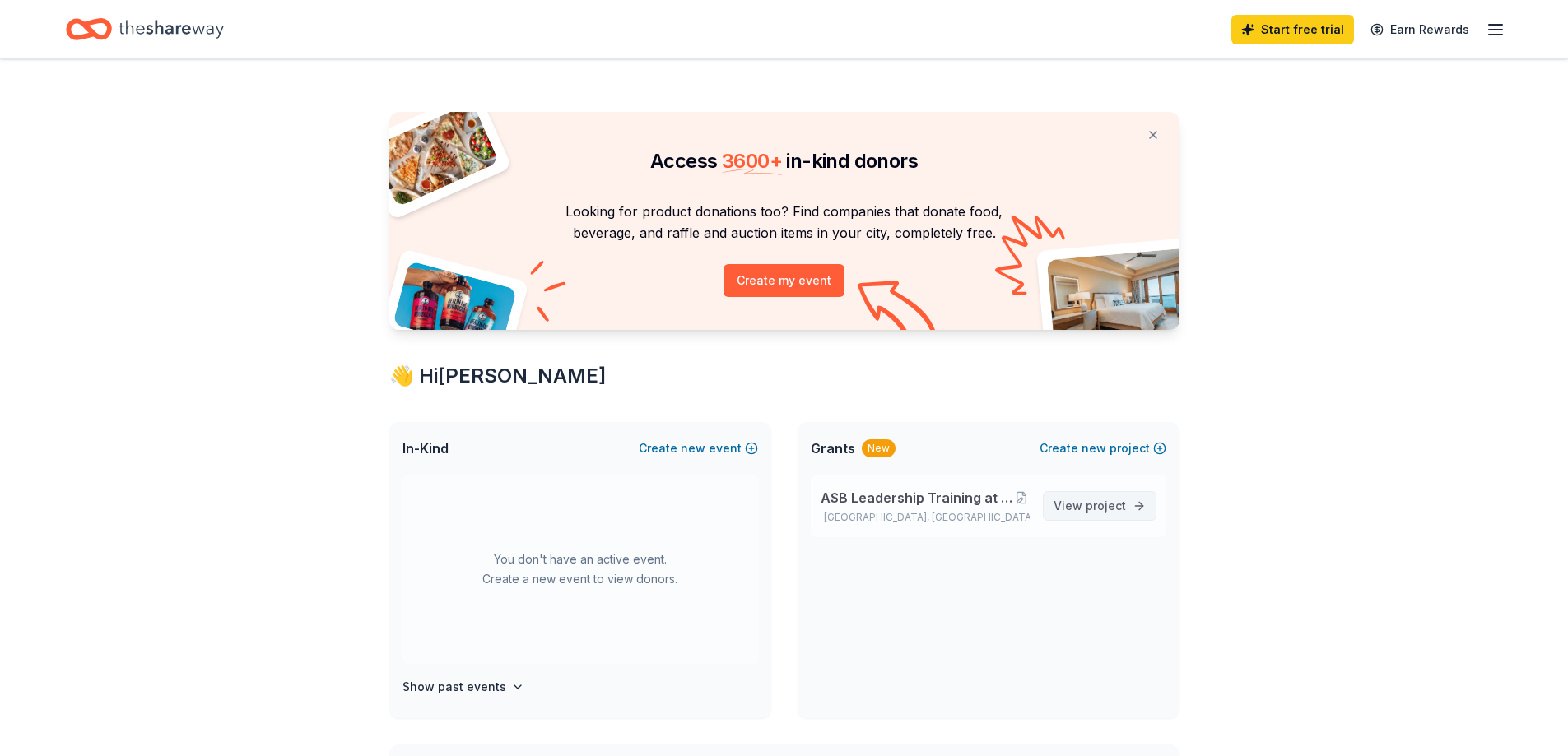
click at [1088, 502] on span "project" at bounding box center [1106, 505] width 41 height 14
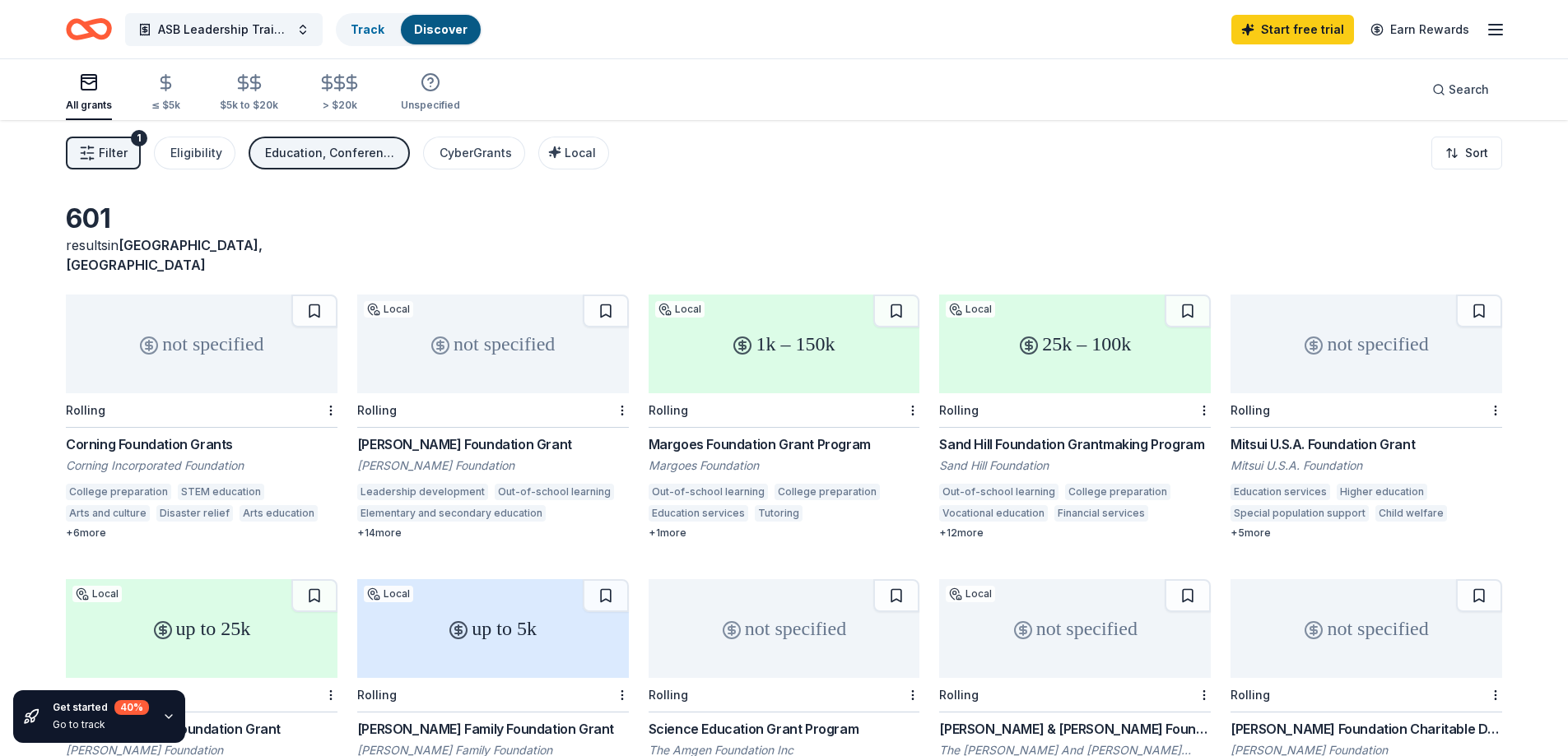
click at [743, 434] on div "Margoes Foundation Grant Program" at bounding box center [784, 444] width 272 height 20
click at [1056, 434] on div "Sand Hill Foundation Grantmaking Program" at bounding box center [1075, 444] width 272 height 20
click at [1462, 88] on span "Search" at bounding box center [1469, 89] width 41 height 20
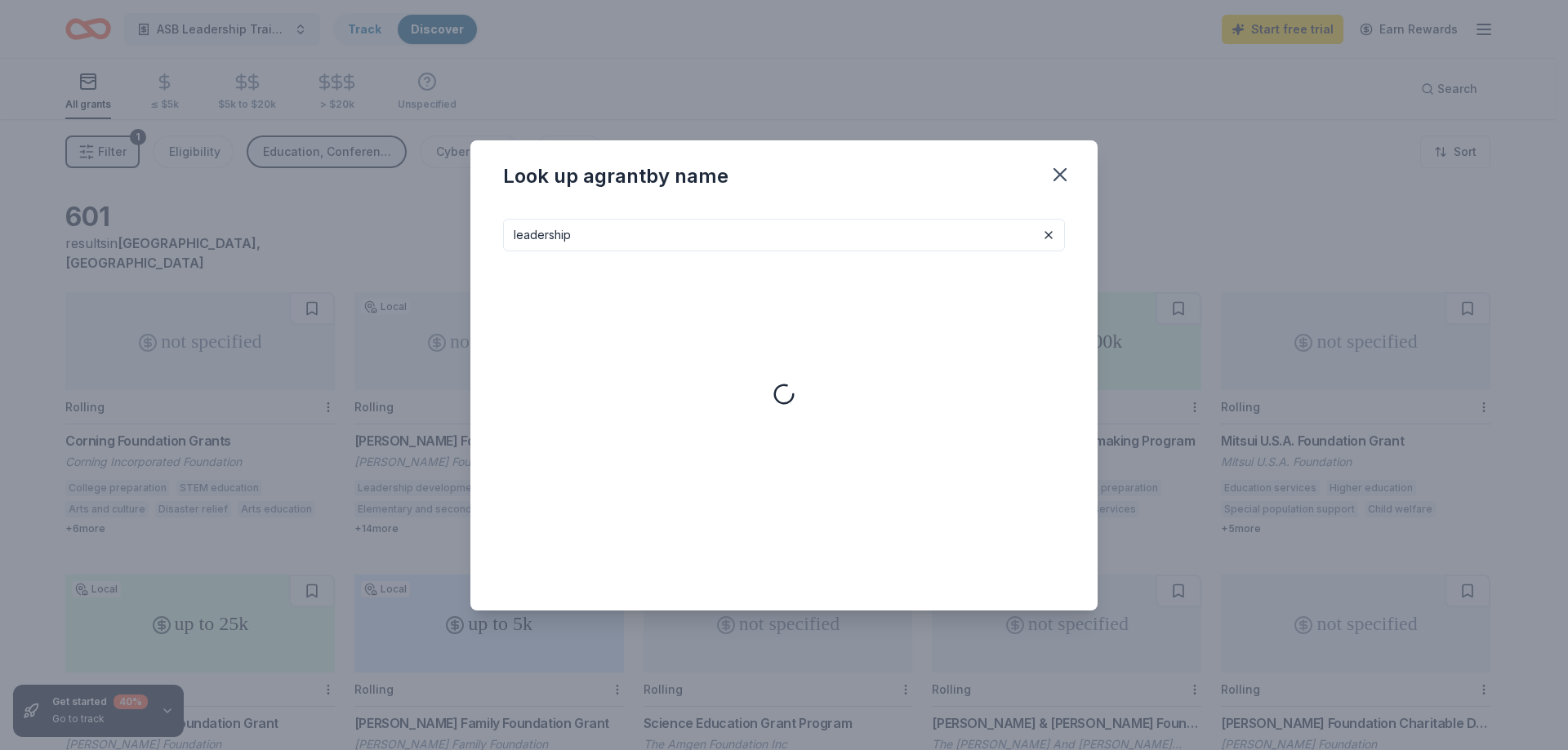
type input "leadership"
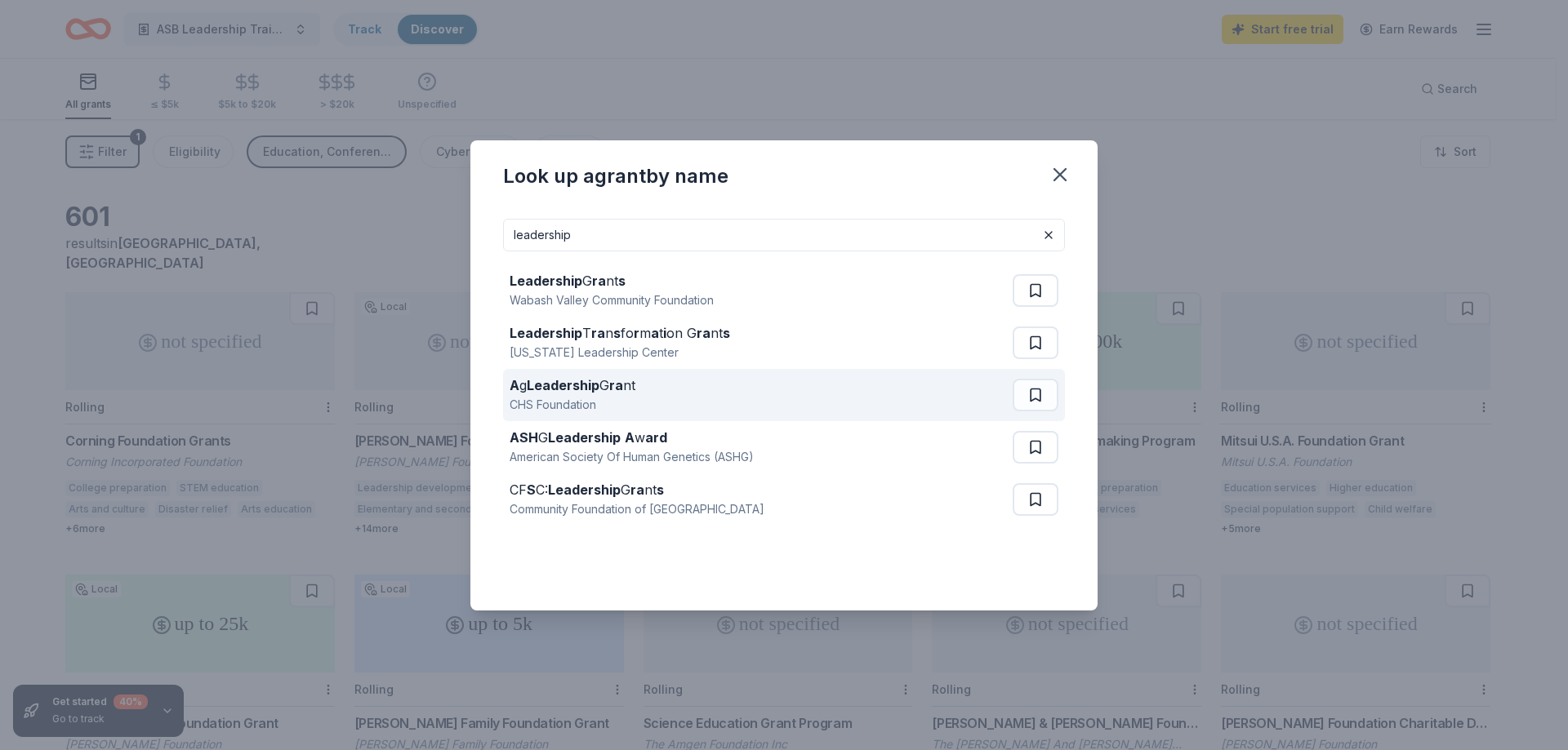
click at [606, 384] on div "A g Leadership G ra nt" at bounding box center [572, 385] width 126 height 20
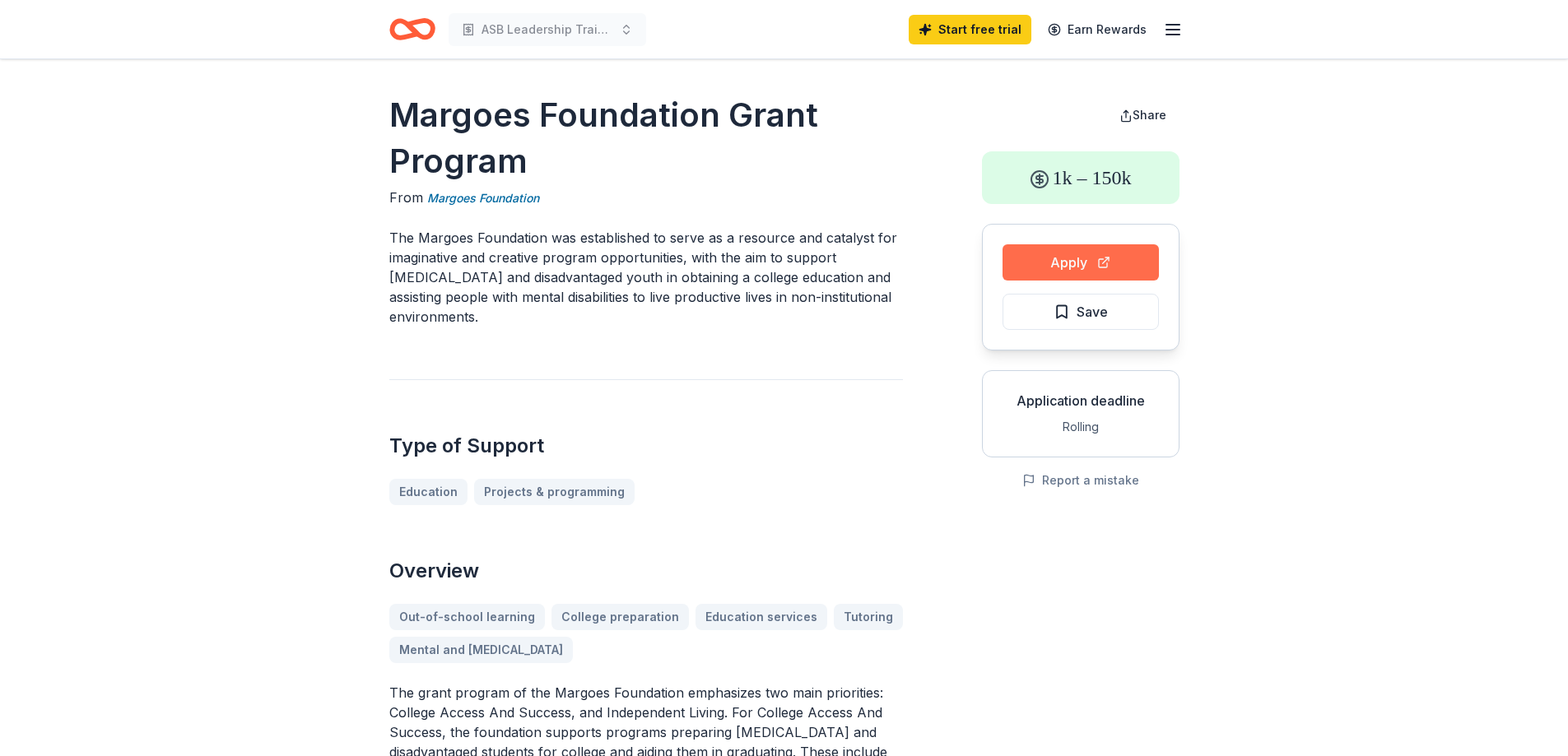
click at [1109, 257] on button "Apply" at bounding box center [1081, 263] width 156 height 36
click at [1050, 259] on button "Apply" at bounding box center [1081, 263] width 156 height 36
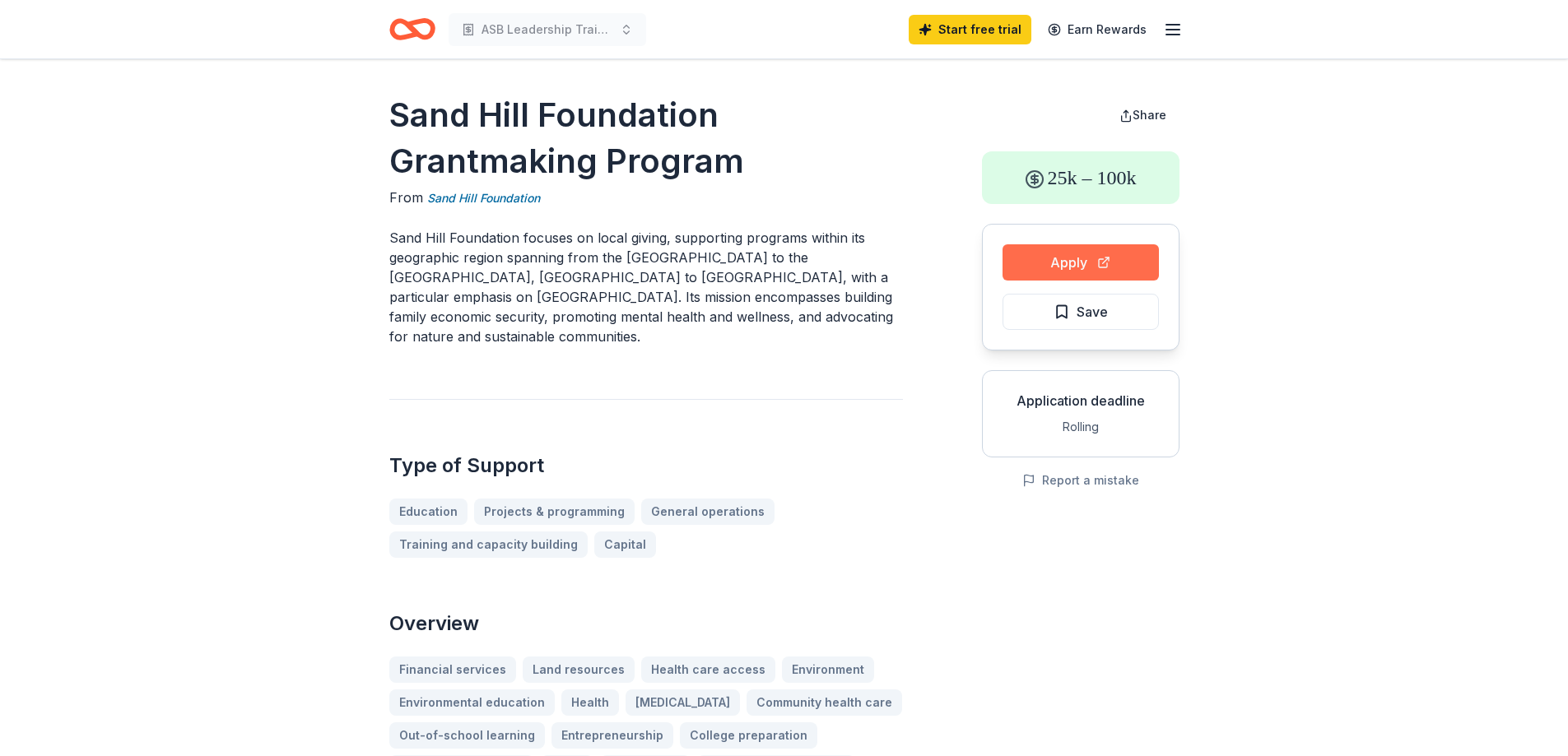
click at [1038, 259] on button "Apply" at bounding box center [1081, 263] width 156 height 36
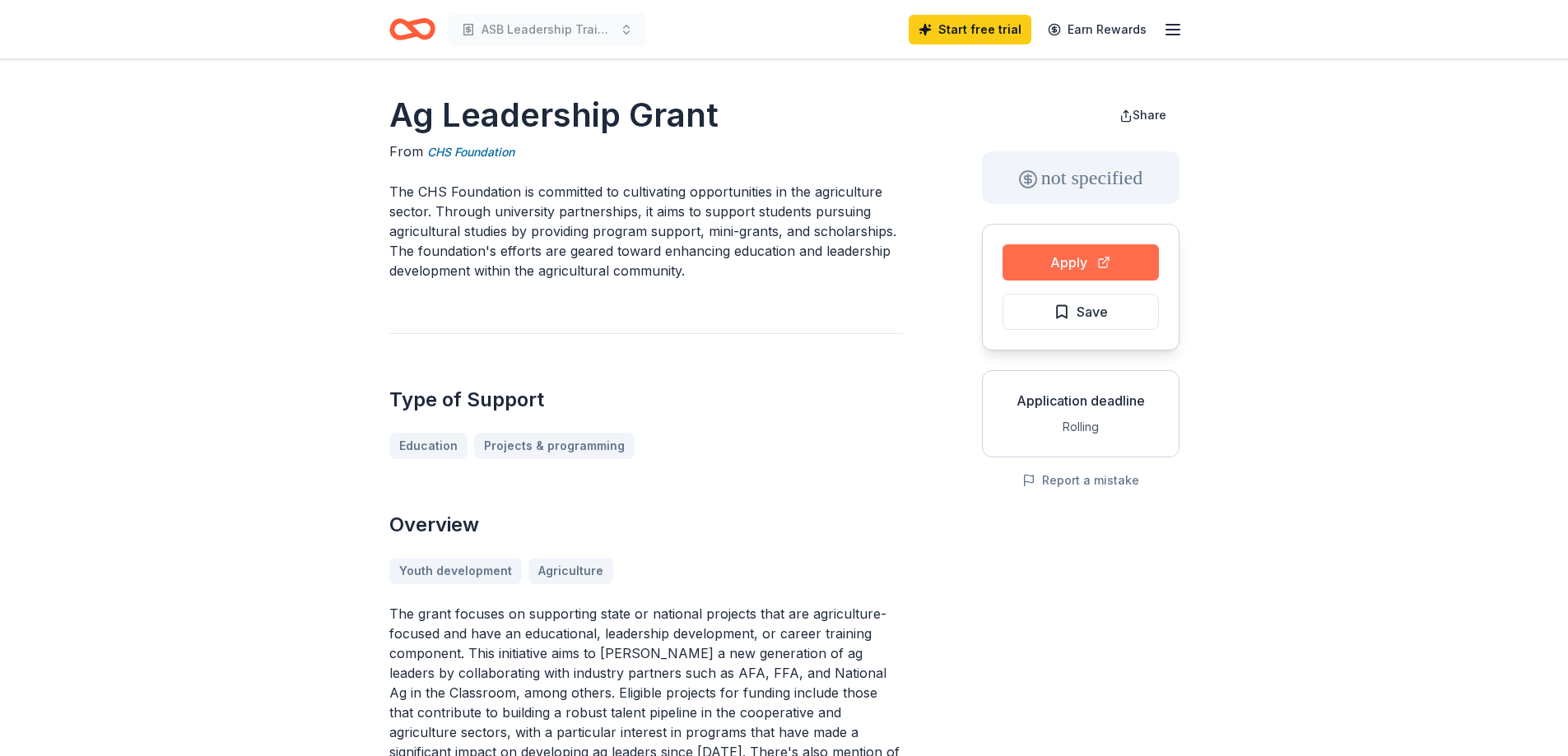
click at [1056, 279] on button "Apply" at bounding box center [1081, 263] width 156 height 36
